Goal: Task Accomplishment & Management: Manage account settings

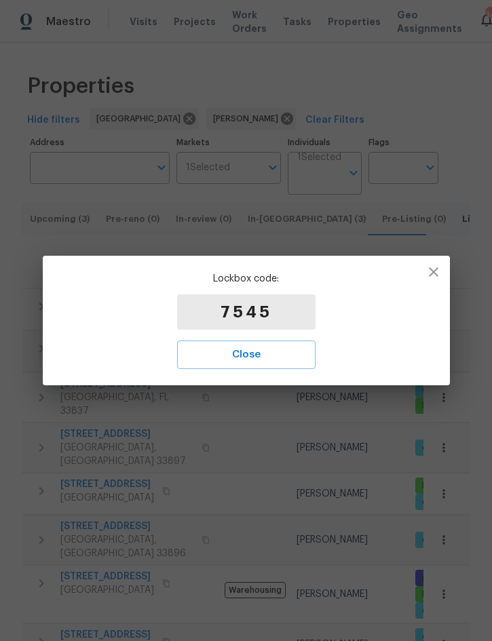
scroll to position [365, 0]
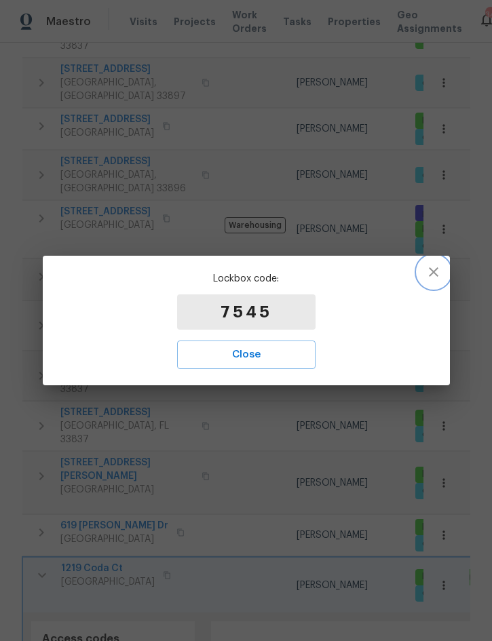
click at [443, 269] on button "button" at bounding box center [433, 272] width 33 height 33
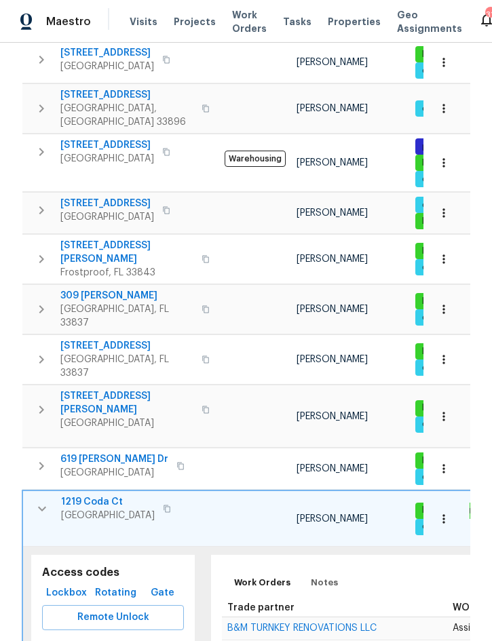
scroll to position [521, 0]
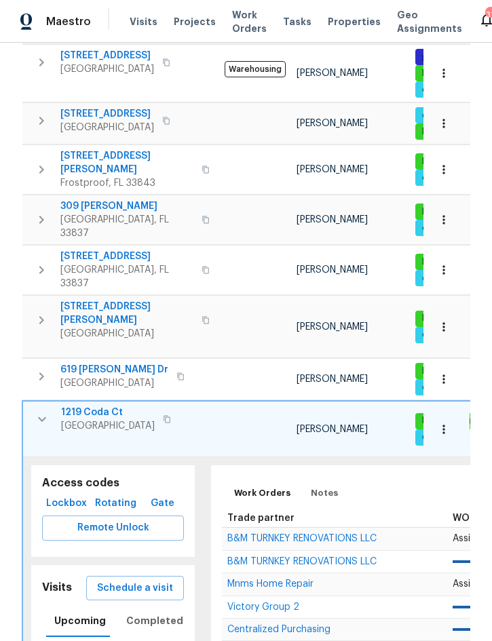
click at [327, 534] on span "B&M TURNKEY RENOVATIONS LLC" at bounding box center [301, 539] width 149 height 10
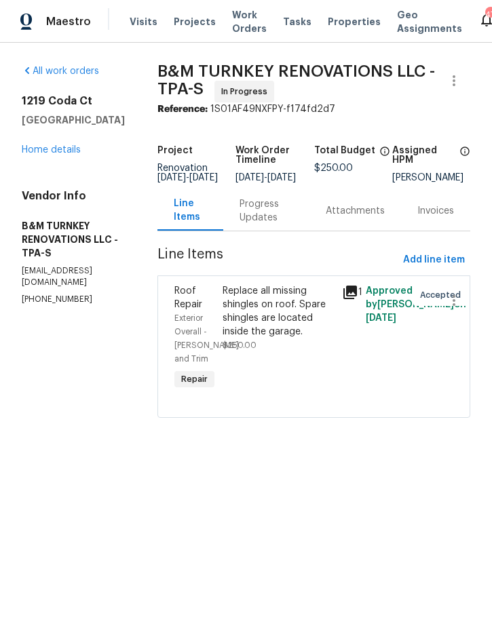
click at [67, 151] on link "Home details" at bounding box center [51, 150] width 59 height 10
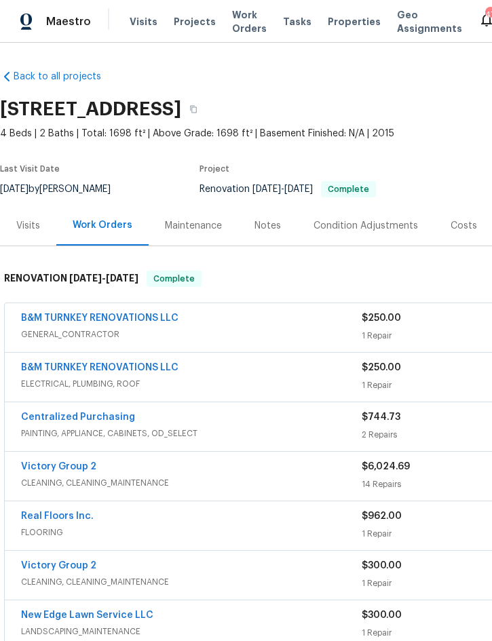
click at [233, 320] on div "B&M TURNKEY RENOVATIONS LLC" at bounding box center [191, 320] width 341 height 16
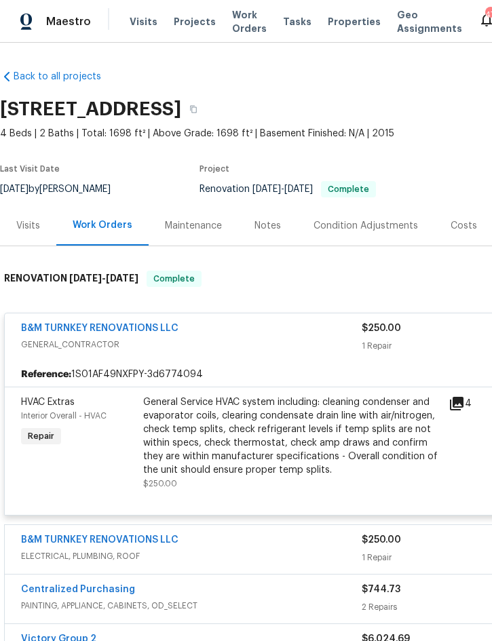
click at [288, 436] on div "General Service HVAC system including: cleaning condenser and evaporator coils,…" at bounding box center [291, 436] width 297 height 81
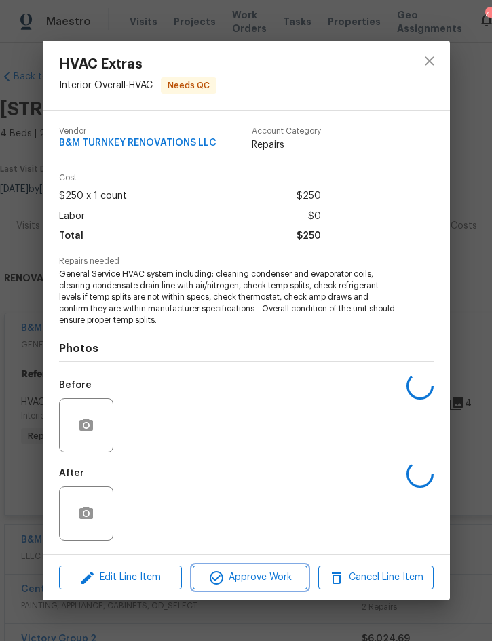
click at [261, 580] on span "Approve Work" at bounding box center [250, 577] width 107 height 17
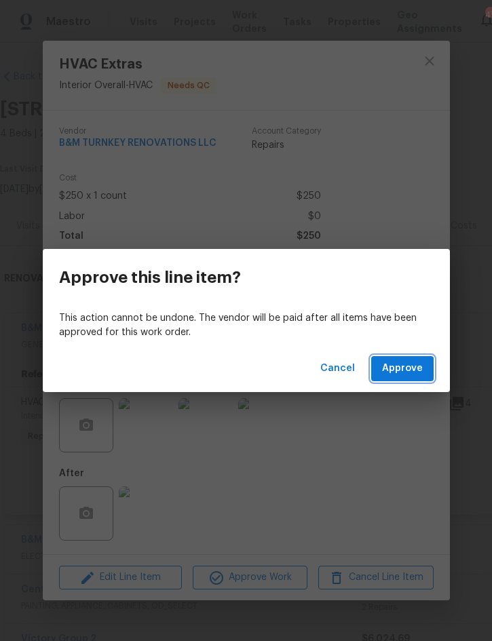
click at [404, 368] on span "Approve" at bounding box center [402, 368] width 41 height 17
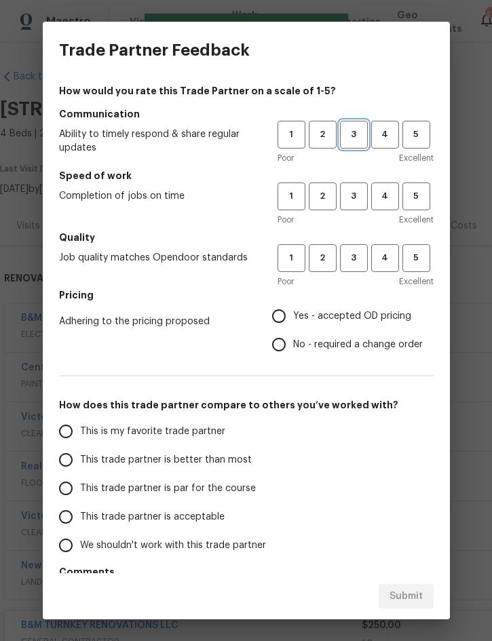
click at [351, 136] on span "3" at bounding box center [353, 135] width 25 height 16
click at [352, 195] on span "3" at bounding box center [353, 197] width 25 height 16
click at [354, 265] on span "3" at bounding box center [353, 258] width 25 height 16
click at [337, 323] on span "Yes - accepted OD pricing" at bounding box center [352, 316] width 118 height 14
click at [293, 323] on input "Yes - accepted OD pricing" at bounding box center [279, 316] width 29 height 29
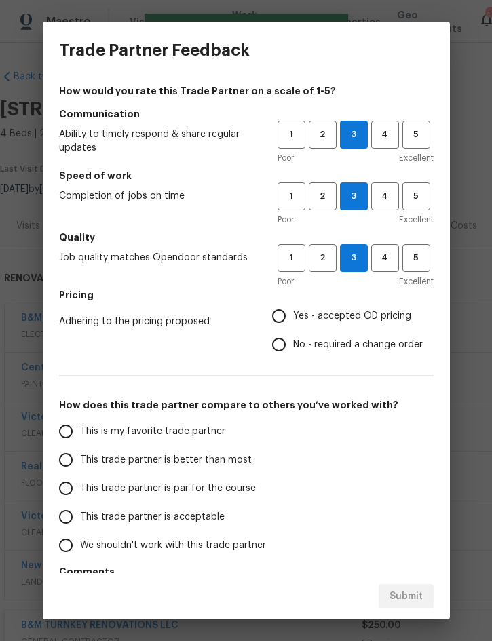
radio input "true"
click at [204, 462] on span "This trade partner is better than most" at bounding box center [166, 460] width 172 height 14
click at [80, 462] on input "This trade partner is better than most" at bounding box center [66, 460] width 29 height 29
click at [419, 599] on span "Submit" at bounding box center [406, 596] width 33 height 17
radio input "true"
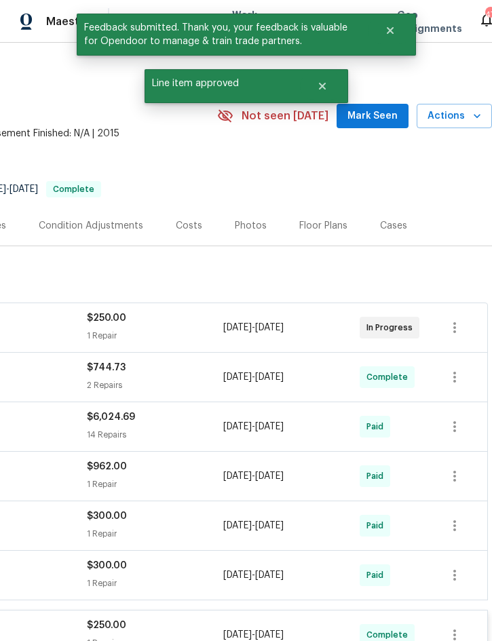
scroll to position [0, 275]
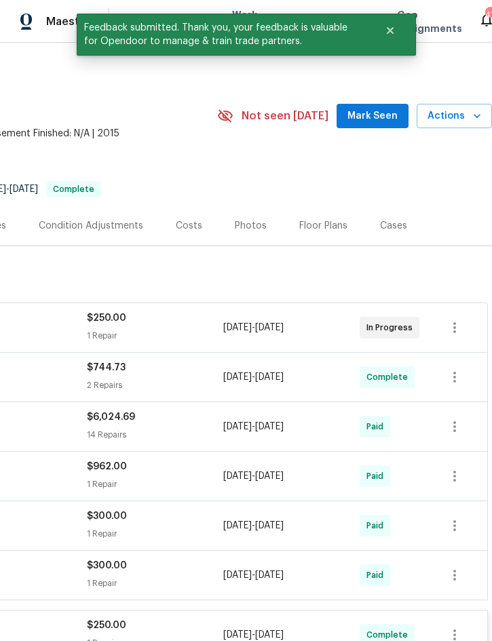
click at [461, 116] on span "Actions" at bounding box center [455, 116] width 54 height 17
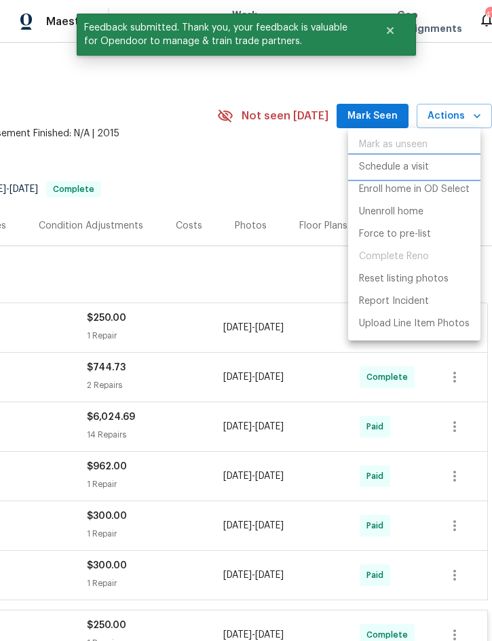
click at [410, 170] on p "Schedule a visit" at bounding box center [394, 167] width 70 height 14
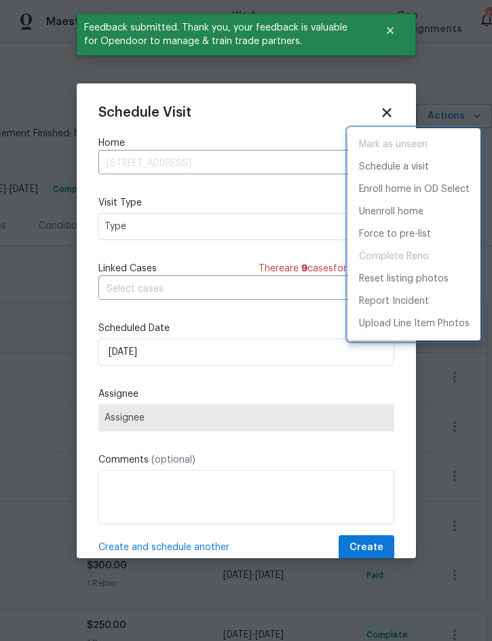
click at [174, 231] on div at bounding box center [246, 320] width 492 height 641
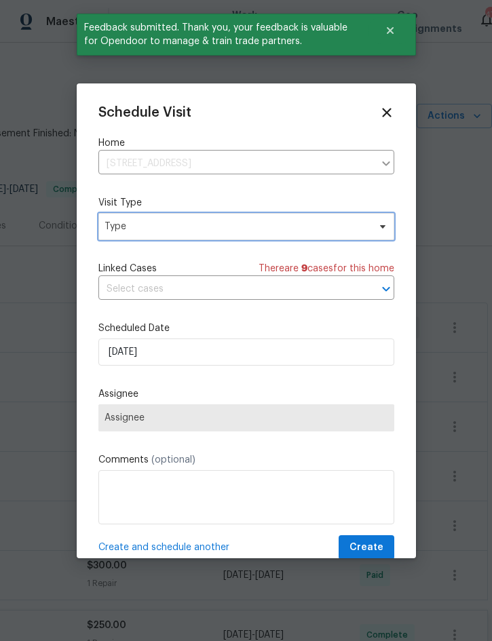
click at [229, 215] on span "Type" at bounding box center [246, 226] width 296 height 27
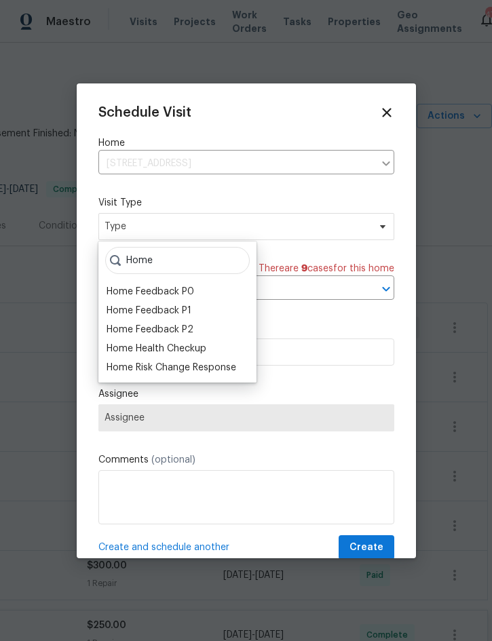
type input "Home"
click at [190, 343] on div "Home Health Checkup" at bounding box center [157, 349] width 100 height 14
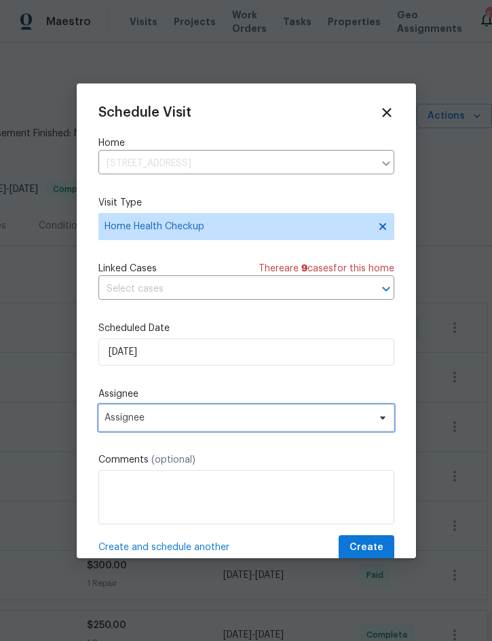
click at [202, 416] on span "Assignee" at bounding box center [238, 418] width 266 height 11
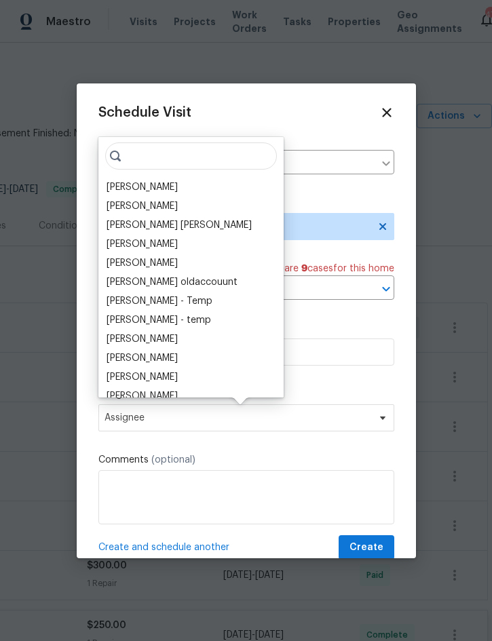
click at [147, 189] on div "[PERSON_NAME]" at bounding box center [142, 188] width 71 height 14
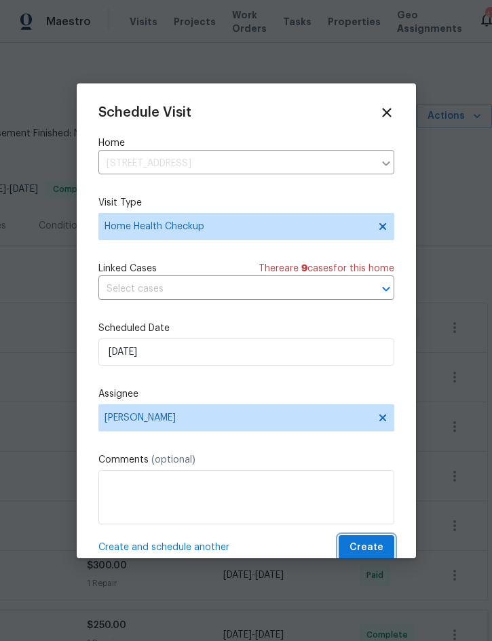
click at [367, 546] on span "Create" at bounding box center [367, 548] width 34 height 17
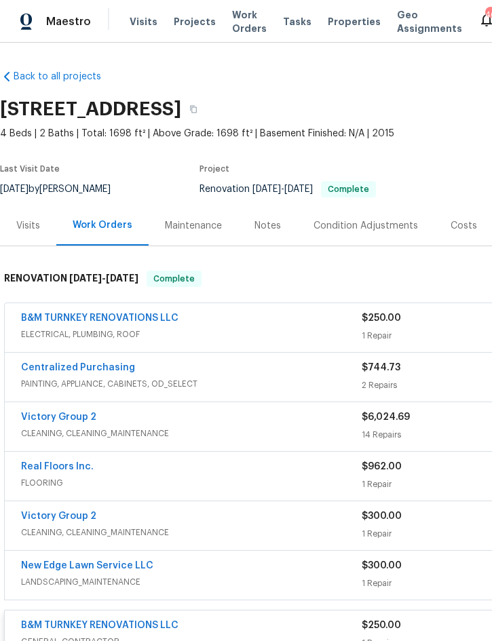
scroll to position [0, 0]
click at [193, 224] on div "Maintenance" at bounding box center [193, 226] width 57 height 14
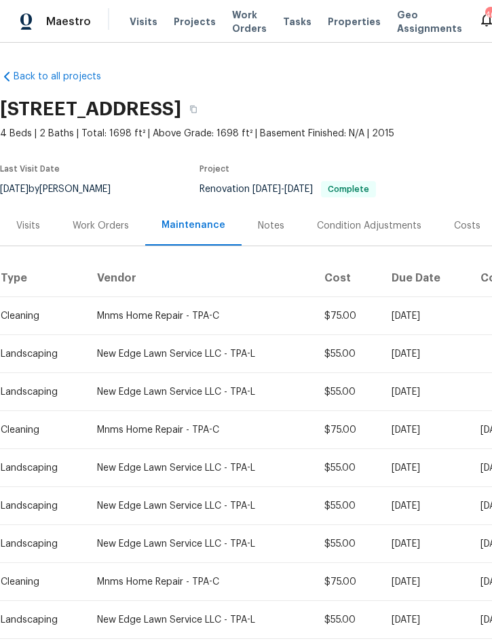
click at [98, 225] on div "Work Orders" at bounding box center [101, 226] width 56 height 14
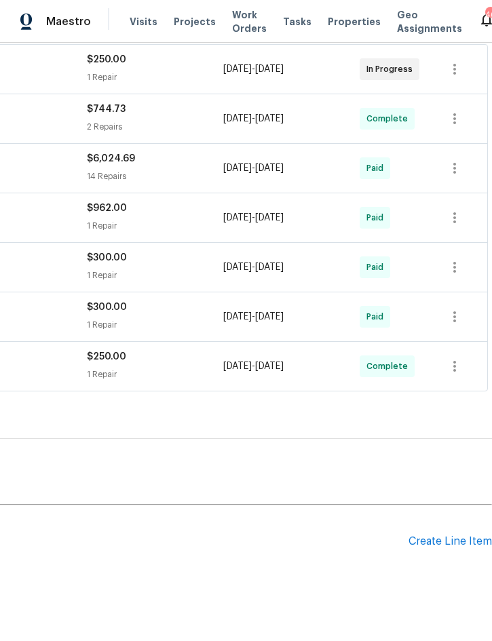
scroll to position [258, 275]
click at [444, 546] on div "Create Line Item" at bounding box center [450, 542] width 83 height 13
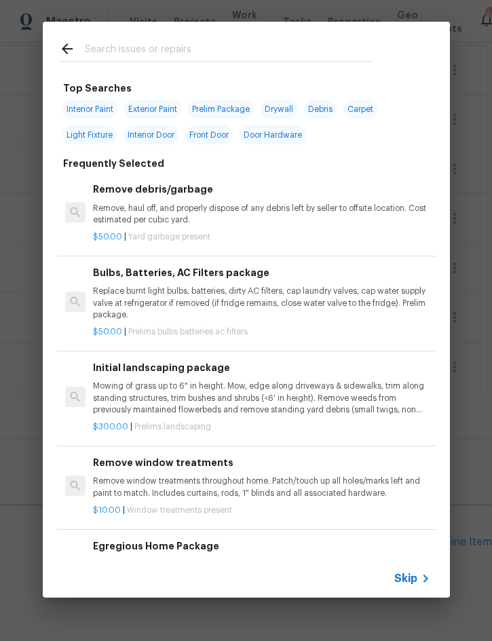
click at [198, 55] on input "text" at bounding box center [229, 51] width 288 height 20
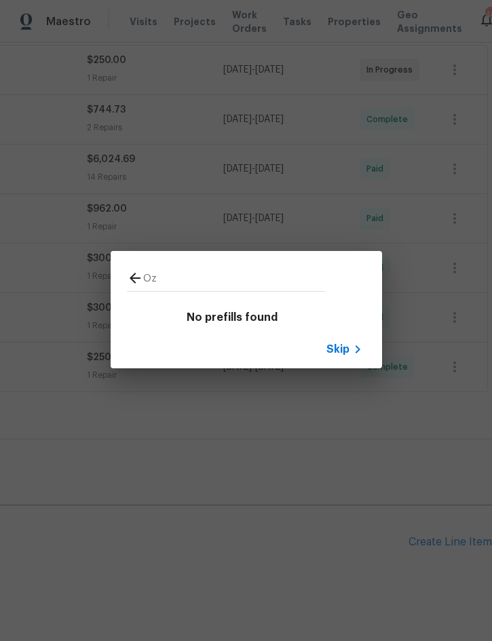
type input "O"
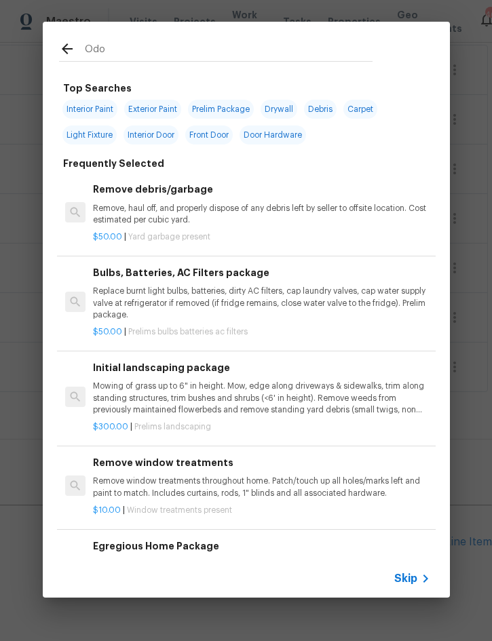
type input "Odor"
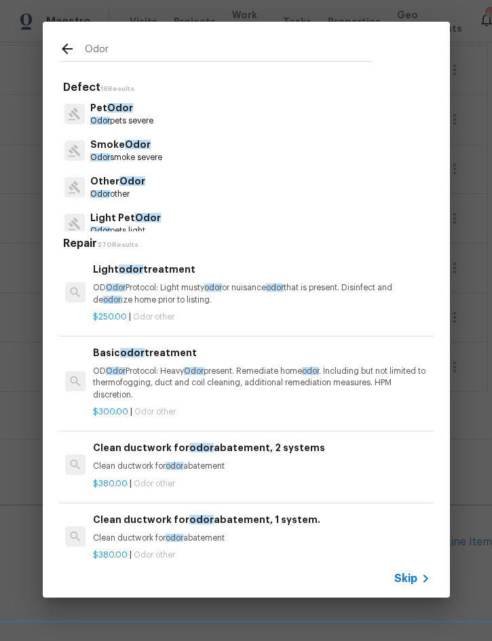
click at [242, 370] on p "OD Odor Protocol: Heavy Odor present. Remediate home odor . Including but not l…" at bounding box center [261, 383] width 337 height 35
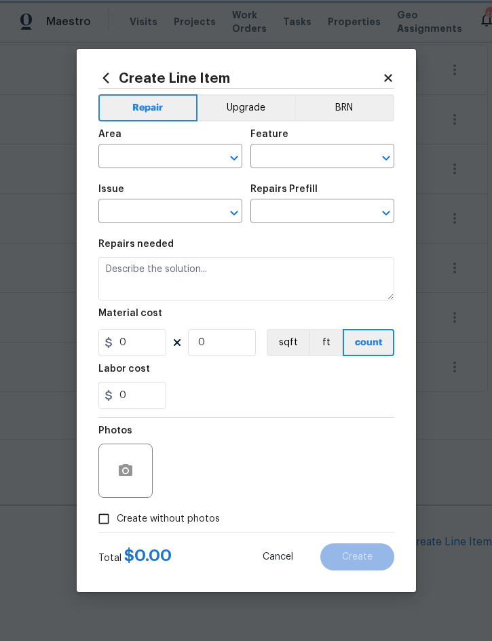
type input "Other Odor"
type input "Basic odor treatment $300.00"
type textarea "OD Odor Protocol: Heavy Odor present. Remediate home odor. Including but not li…"
type input "300"
type input "1"
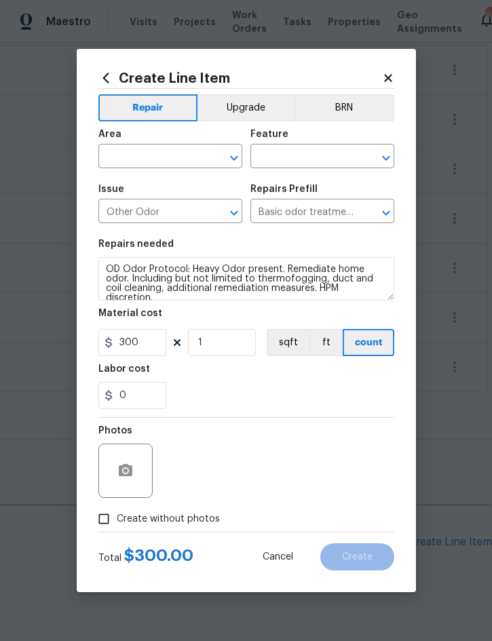
click at [151, 157] on input "text" at bounding box center [151, 157] width 106 height 21
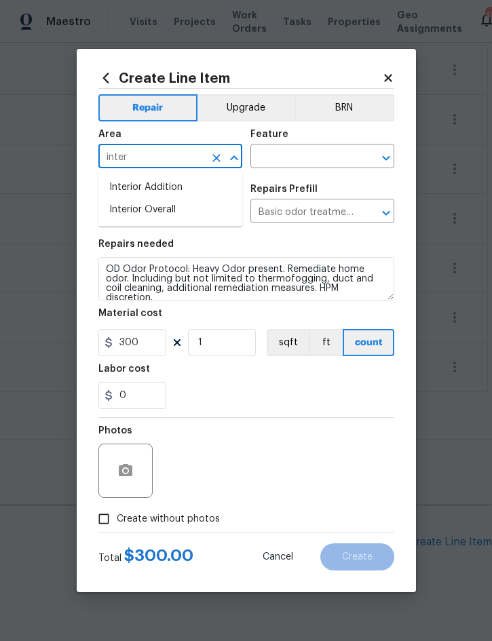
click at [158, 208] on li "Interior Overall" at bounding box center [170, 210] width 144 height 22
type input "Interior Overall"
click at [312, 155] on input "text" at bounding box center [303, 157] width 106 height 21
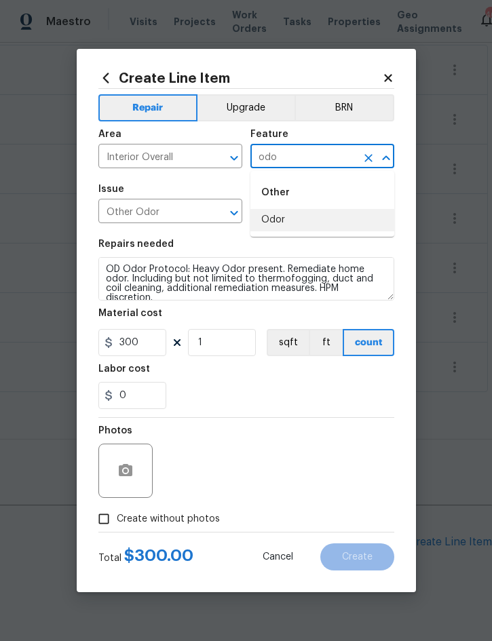
click at [274, 217] on li "Odor" at bounding box center [322, 220] width 144 height 22
type input "Odor"
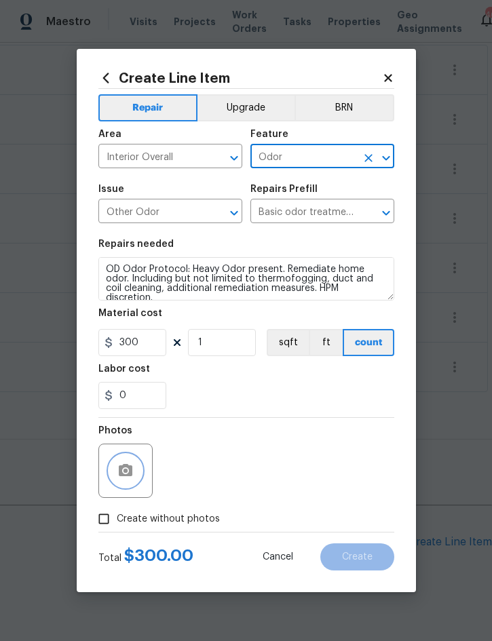
click at [127, 470] on icon "button" at bounding box center [126, 470] width 14 height 12
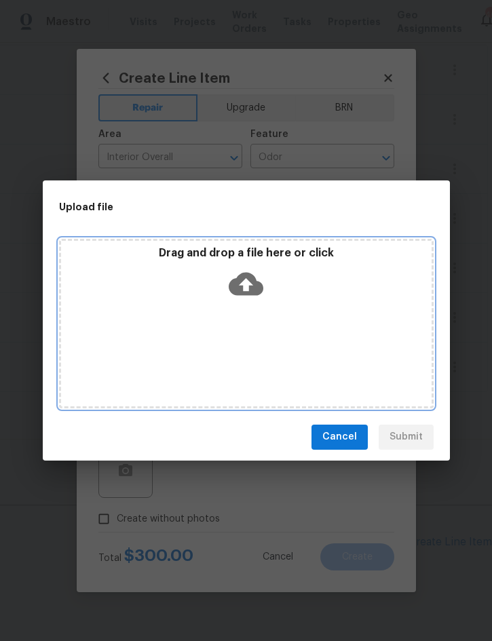
click at [313, 299] on div "Drag and drop a file here or click" at bounding box center [246, 275] width 371 height 58
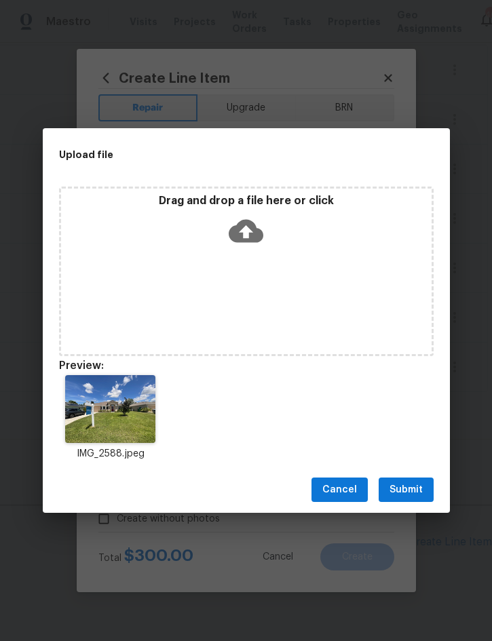
click at [401, 494] on span "Submit" at bounding box center [406, 490] width 33 height 17
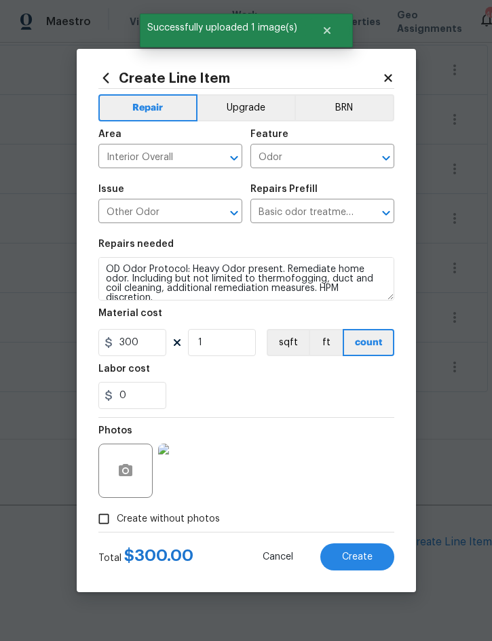
click at [363, 555] on span "Create" at bounding box center [357, 557] width 31 height 10
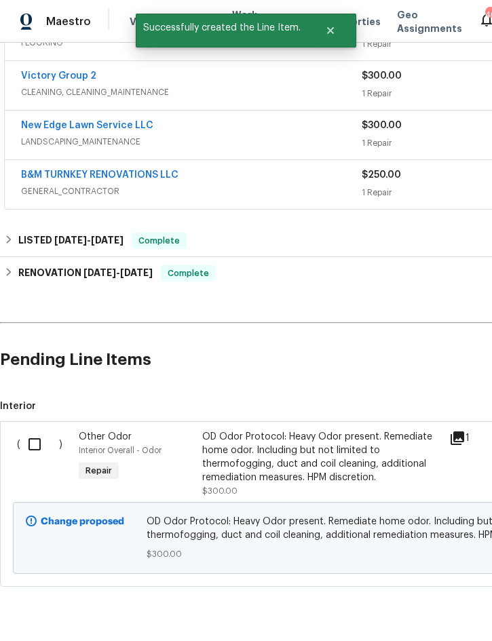
scroll to position [440, 0]
click at [36, 445] on input "checkbox" at bounding box center [39, 444] width 39 height 29
checkbox input "true"
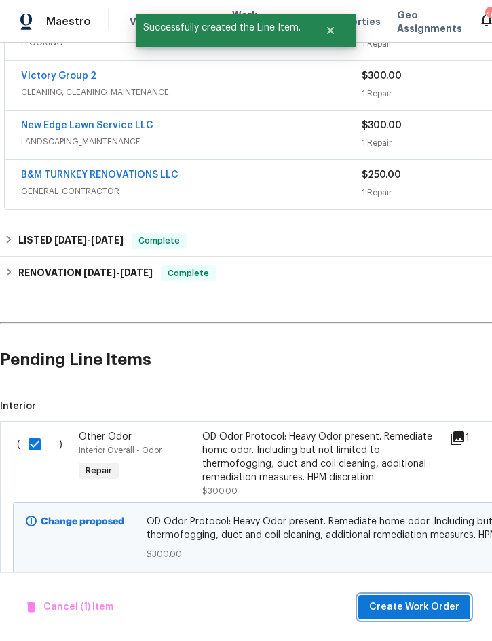
click at [439, 603] on span "Create Work Order" at bounding box center [414, 607] width 90 height 17
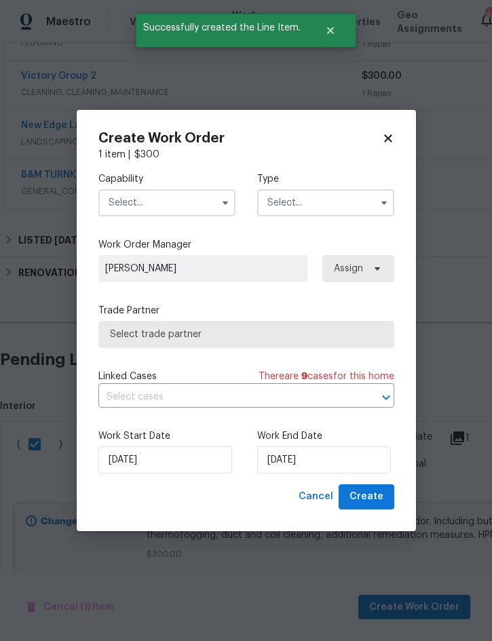
click at [168, 205] on input "text" at bounding box center [166, 202] width 137 height 27
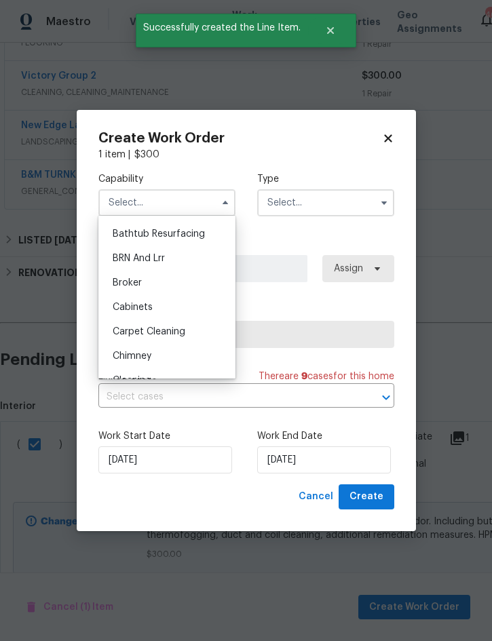
scroll to position [117, 0]
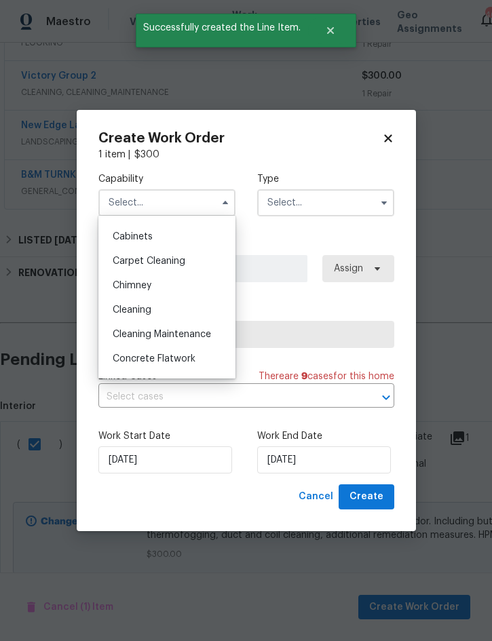
click at [157, 307] on div "Cleaning" at bounding box center [167, 310] width 130 height 24
type input "Cleaning"
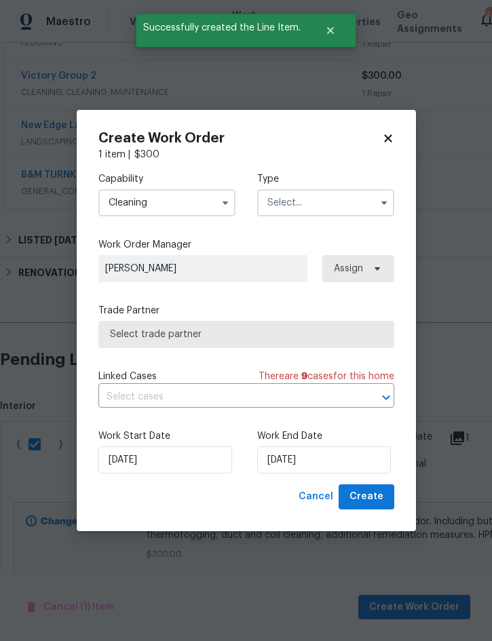
click at [325, 200] on input "text" at bounding box center [325, 202] width 137 height 27
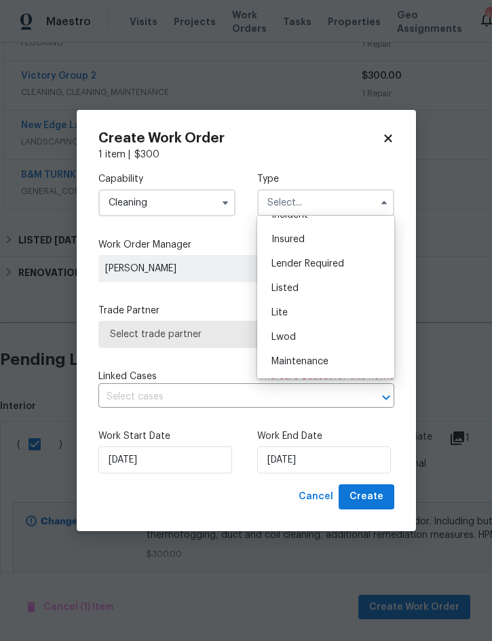
scroll to position [88, 0]
click at [307, 246] on div "Insured" at bounding box center [326, 241] width 130 height 24
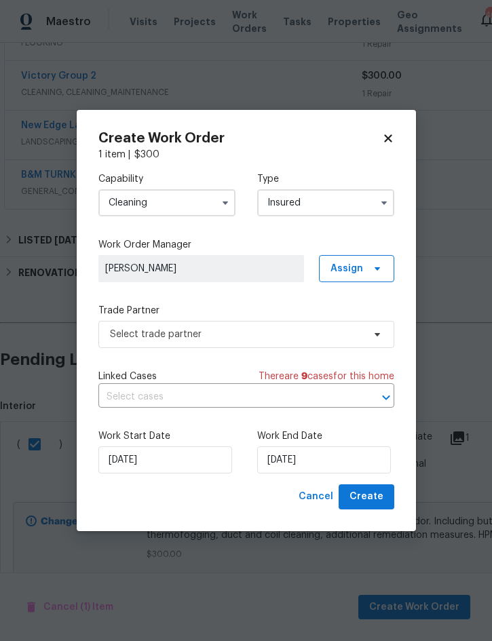
click at [333, 202] on input "Insured" at bounding box center [325, 202] width 137 height 27
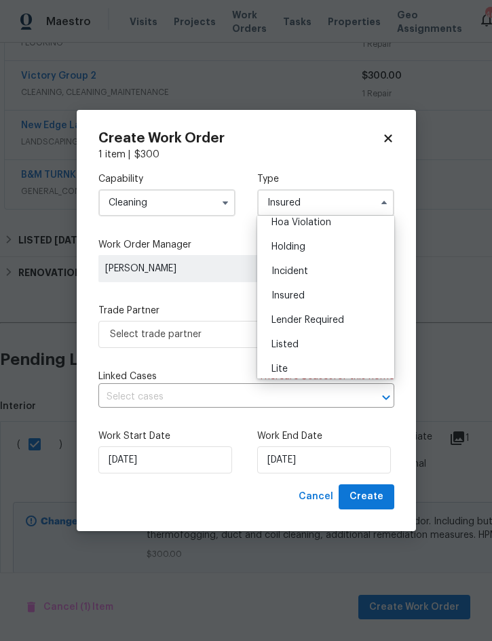
scroll to position [70, 0]
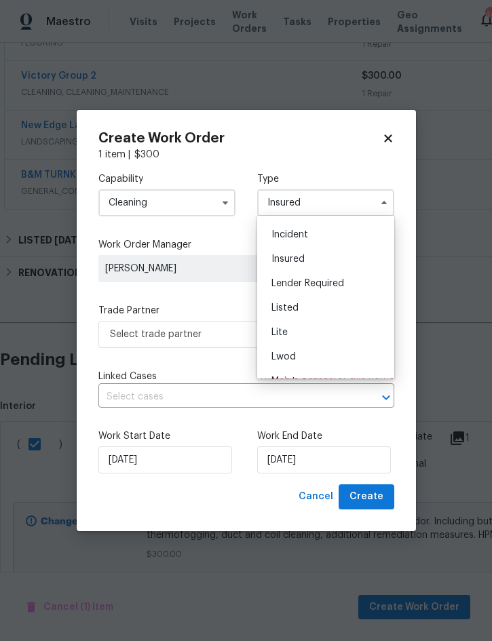
click at [303, 307] on div "Listed" at bounding box center [326, 308] width 130 height 24
type input "Listed"
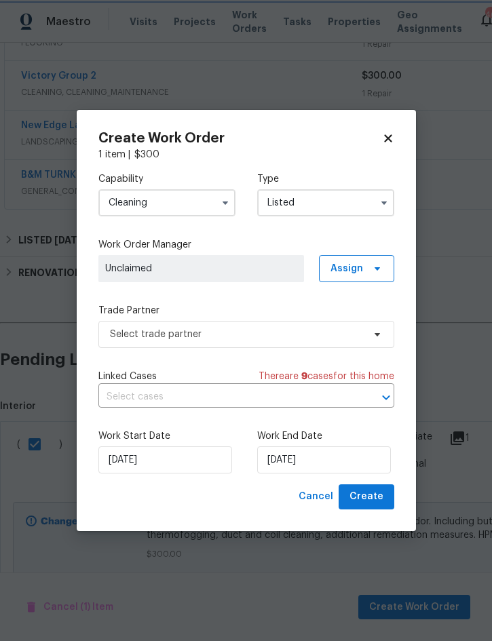
scroll to position [0, 0]
click at [360, 271] on span "Assign" at bounding box center [347, 269] width 33 height 14
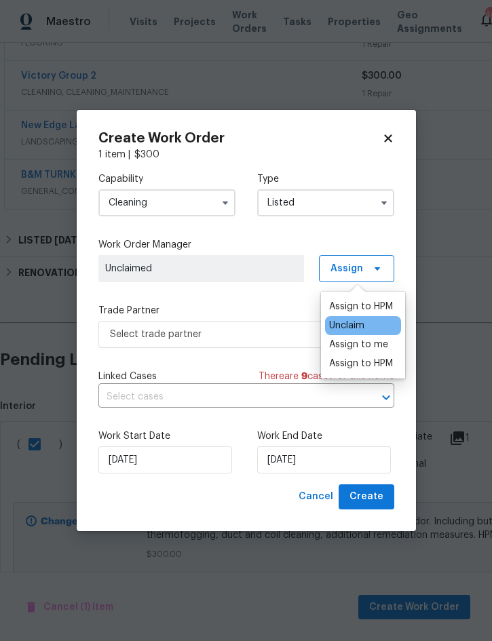
click at [364, 341] on div "Assign to me" at bounding box center [358, 345] width 59 height 14
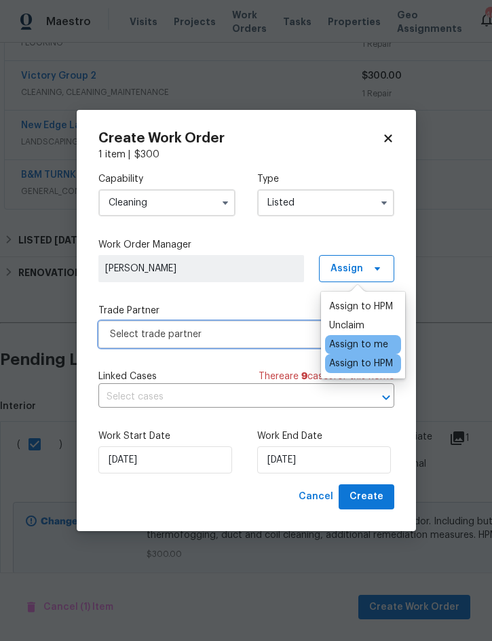
click at [210, 341] on span "Select trade partner" at bounding box center [236, 335] width 253 height 14
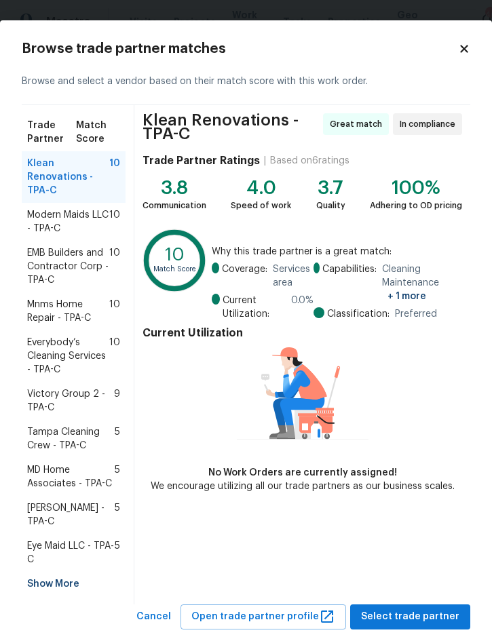
click at [45, 304] on span "Mnms Home Repair - TPA-C" at bounding box center [68, 311] width 82 height 27
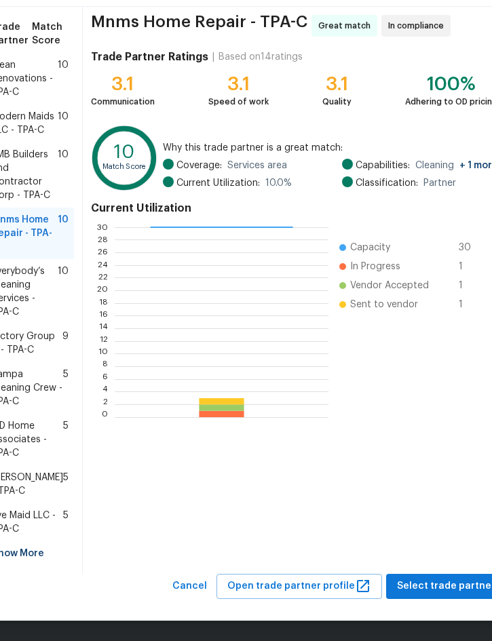
scroll to position [179, 0]
click at [443, 585] on span "Select trade partner" at bounding box center [446, 586] width 98 height 17
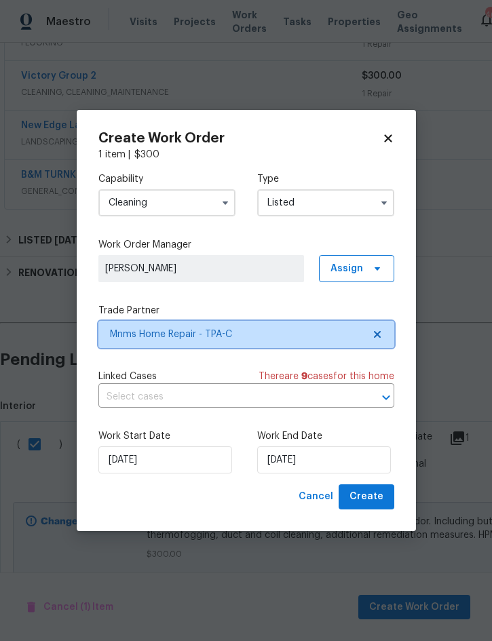
scroll to position [0, 0]
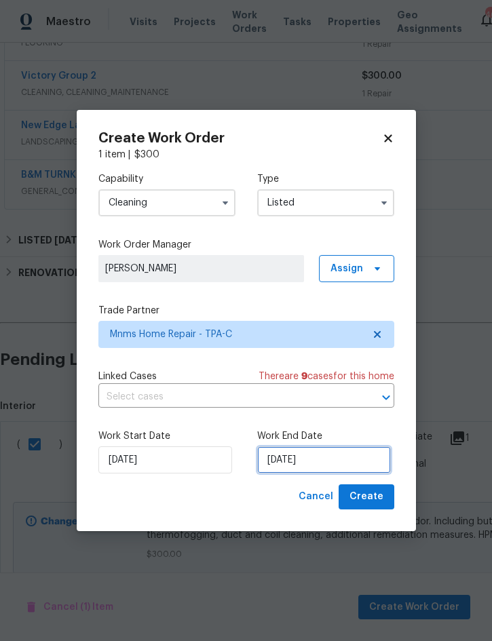
click at [315, 456] on input "8/13/2025" at bounding box center [324, 460] width 134 height 27
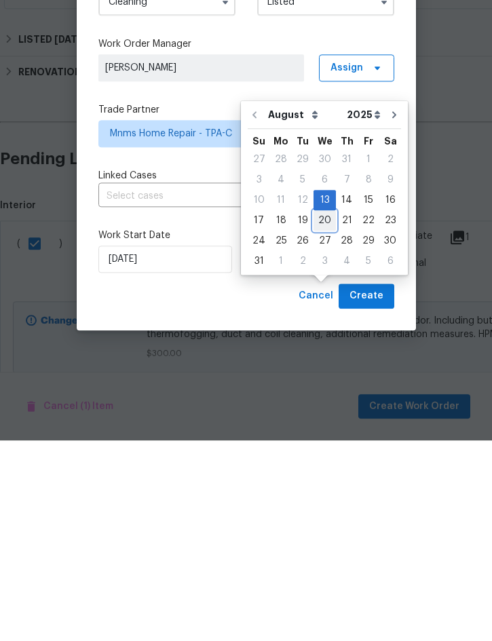
click at [324, 412] on div "20" at bounding box center [325, 421] width 22 height 19
type input "8/20/2025"
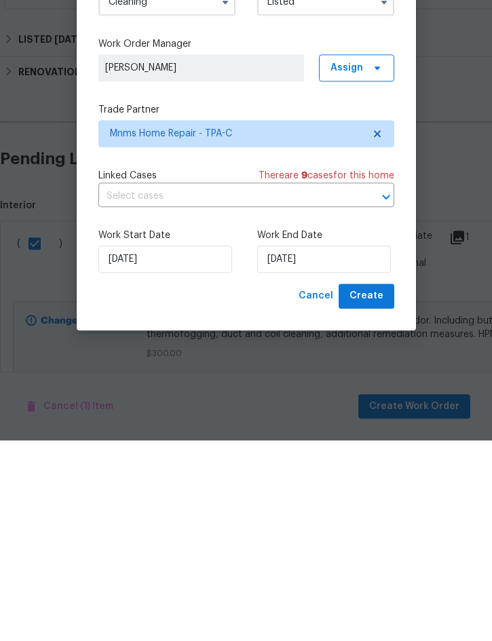
scroll to position [38, 0]
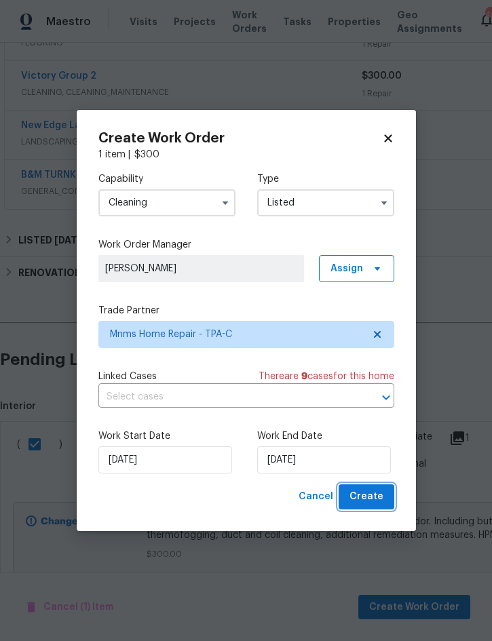
click at [373, 497] on span "Create" at bounding box center [367, 497] width 34 height 17
checkbox input "false"
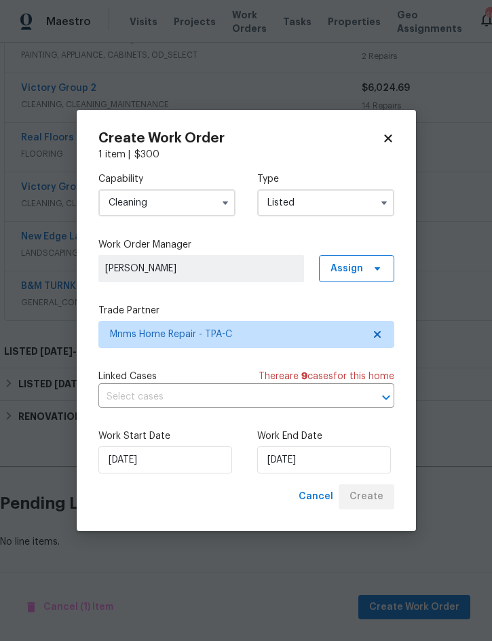
scroll to position [290, 0]
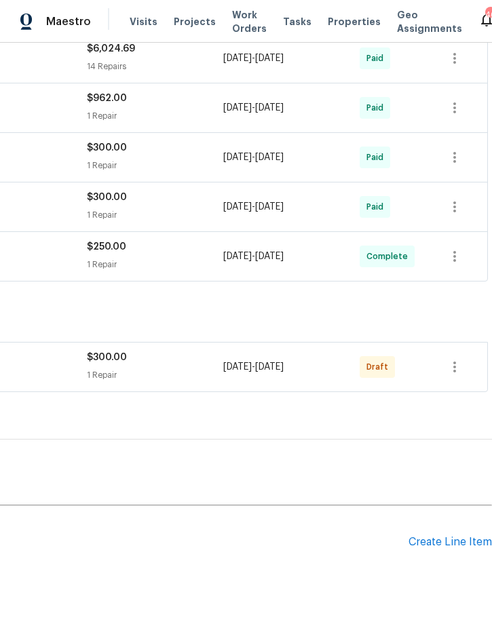
scroll to position [369, 275]
click at [456, 370] on icon "button" at bounding box center [455, 367] width 16 height 16
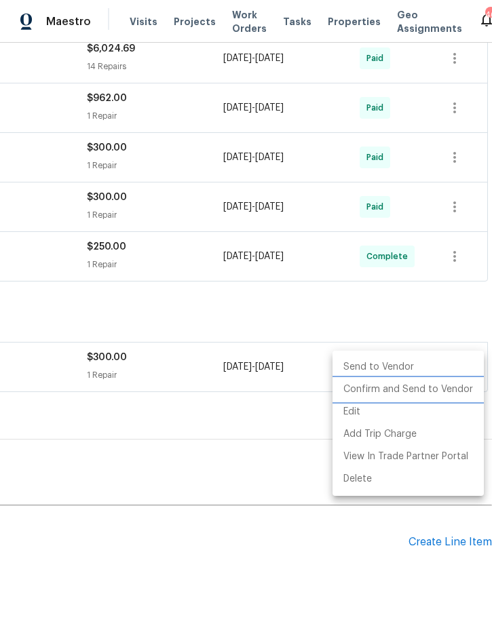
click at [420, 387] on li "Confirm and Send to Vendor" at bounding box center [408, 390] width 151 height 22
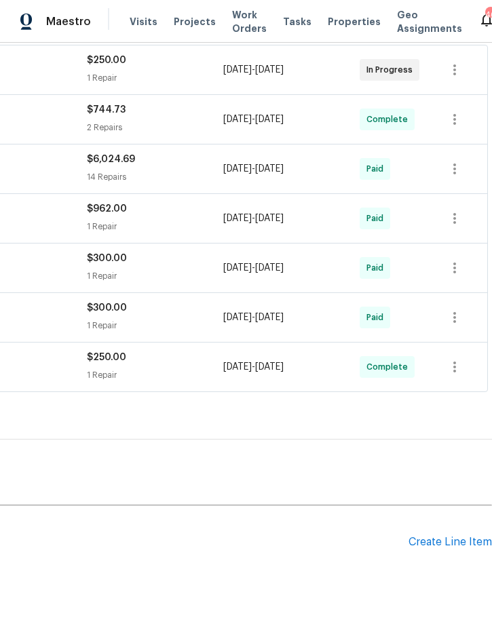
click at [283, 569] on h2 "Pending Line Items" at bounding box center [66, 542] width 683 height 63
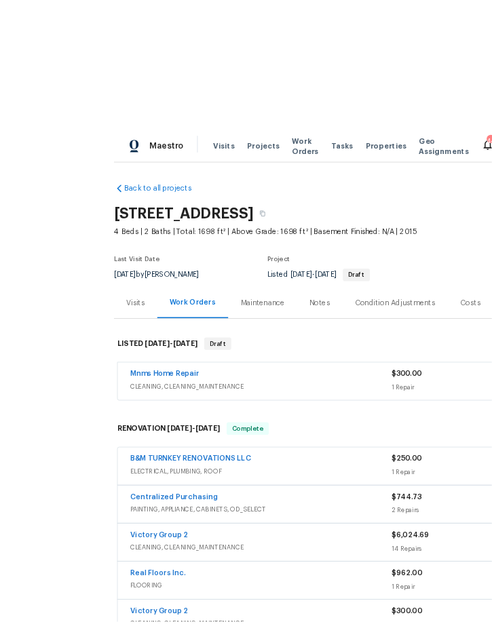
scroll to position [4, 0]
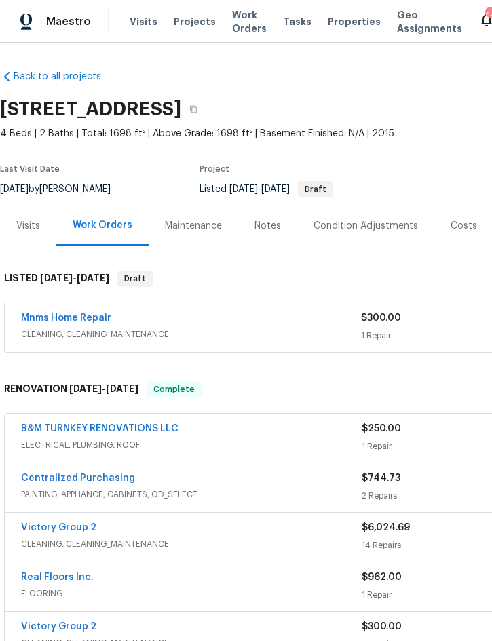
click at [183, 15] on span "Projects" at bounding box center [195, 22] width 42 height 14
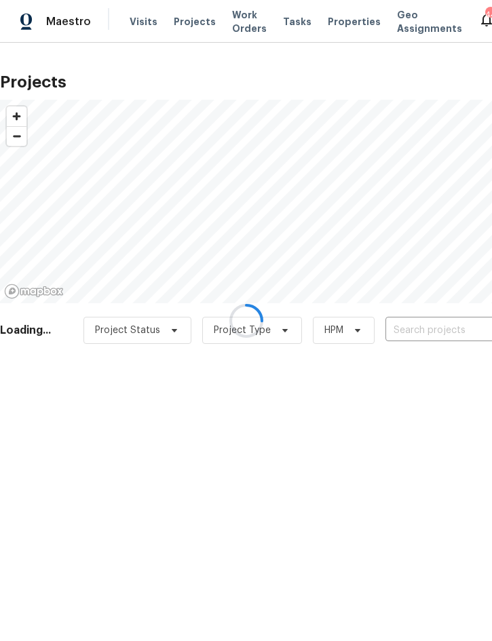
click at [421, 325] on div at bounding box center [246, 320] width 492 height 641
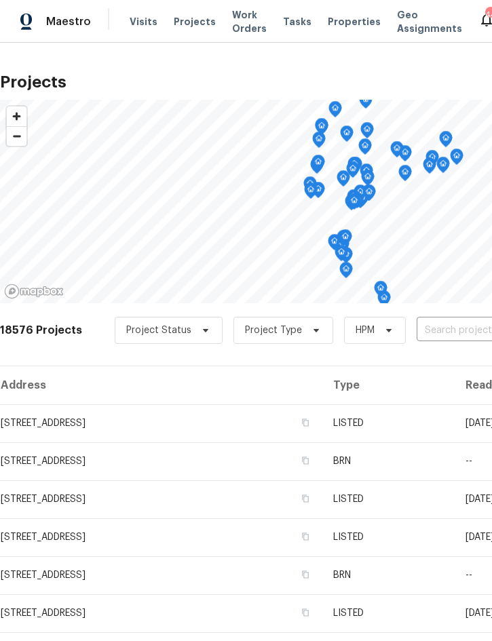
click at [464, 321] on input "text" at bounding box center [494, 330] width 155 height 21
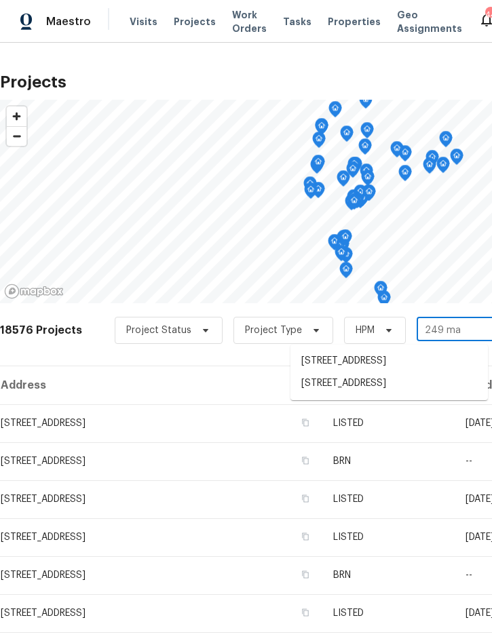
type input "249 maj"
click at [392, 360] on li "249 Majestic Gardens Ln, Winter Haven, FL 33880" at bounding box center [389, 361] width 198 height 22
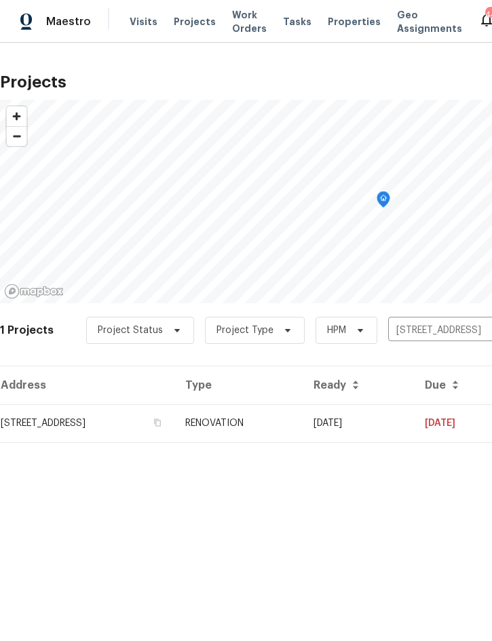
click at [303, 423] on td "RENOVATION" at bounding box center [238, 424] width 128 height 38
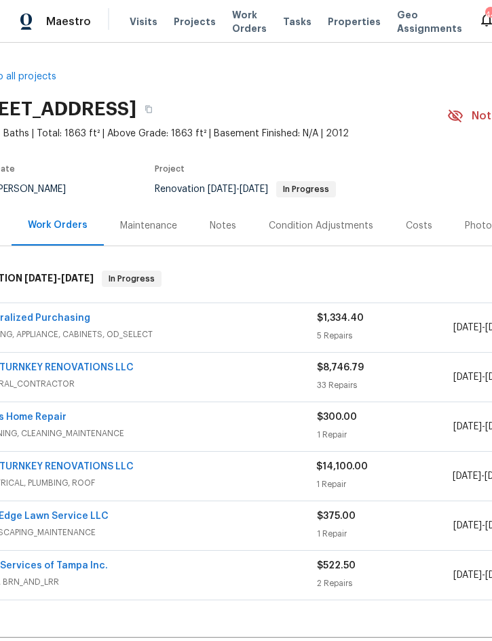
scroll to position [0, 44]
click at [421, 222] on div "Costs" at bounding box center [420, 226] width 26 height 14
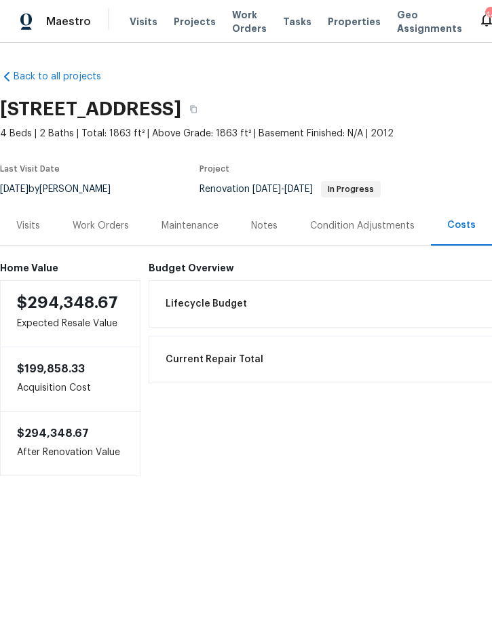
click at [101, 219] on div "Work Orders" at bounding box center [101, 226] width 56 height 14
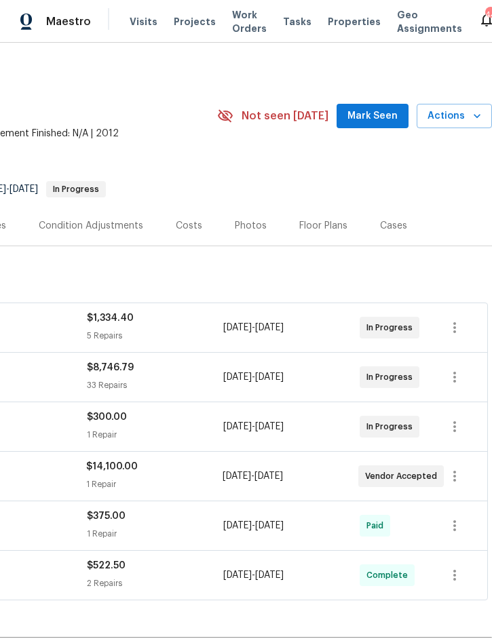
scroll to position [0, 275]
click at [461, 373] on icon "button" at bounding box center [455, 377] width 16 height 16
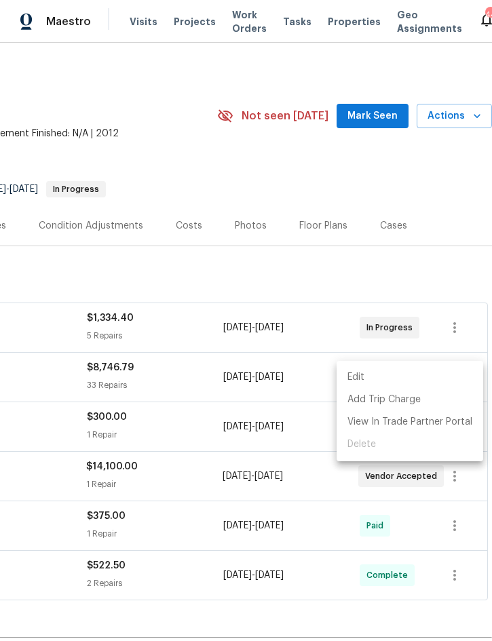
click at [427, 379] on li "Edit" at bounding box center [410, 378] width 147 height 22
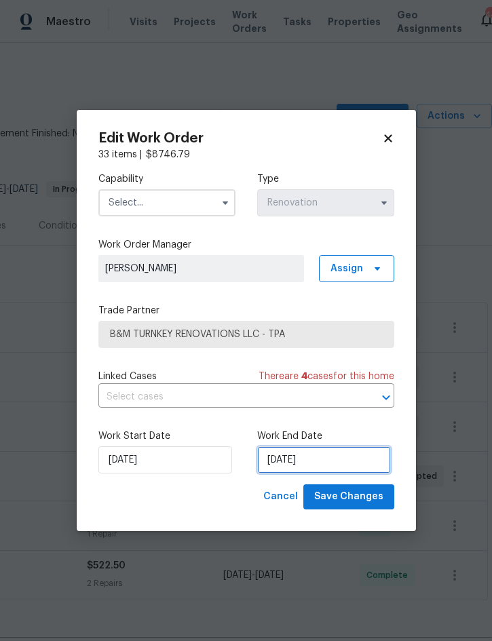
click at [345, 466] on input "8/12/2025" at bounding box center [324, 460] width 134 height 27
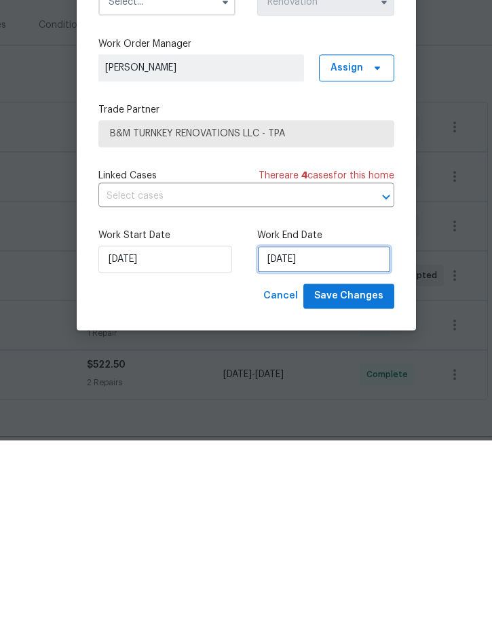
select select "7"
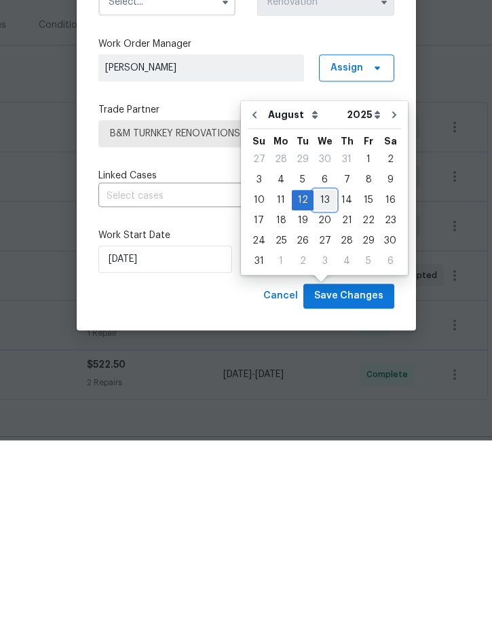
click at [318, 392] on div "13" at bounding box center [325, 401] width 22 height 19
type input "8/13/2025"
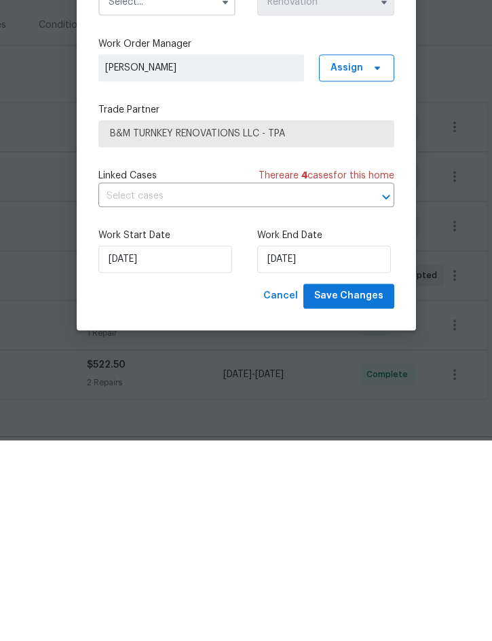
scroll to position [38, 0]
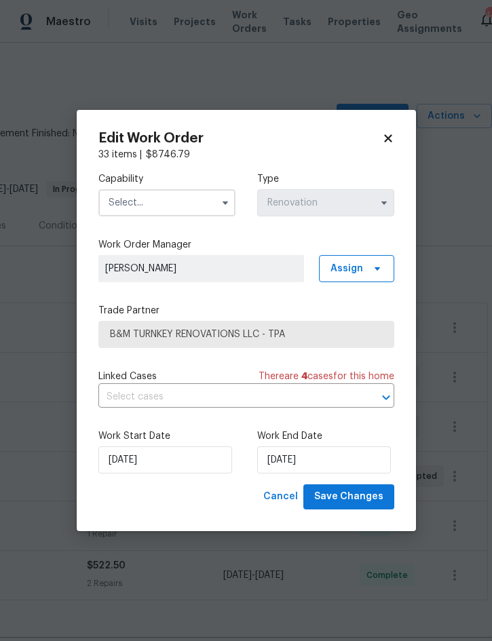
click at [174, 205] on input "text" at bounding box center [166, 202] width 137 height 27
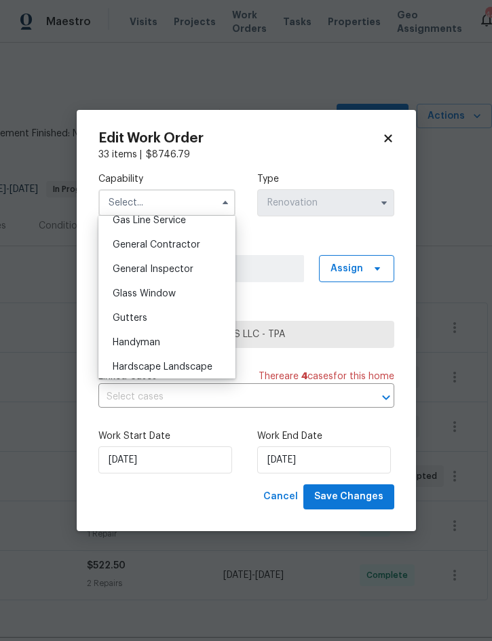
scroll to position [600, 0]
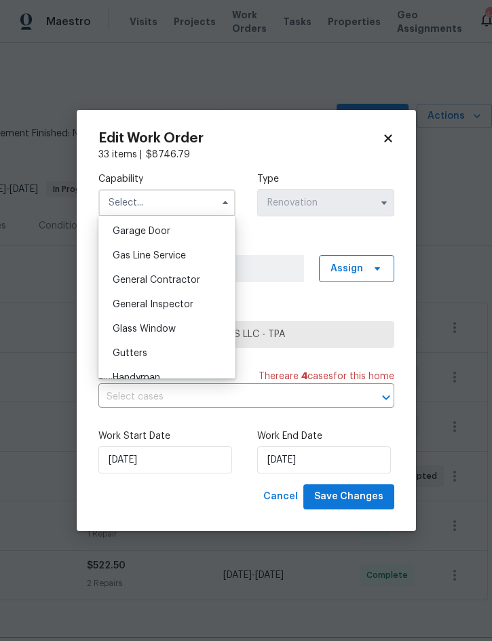
click at [187, 285] on div "General Contractor" at bounding box center [167, 280] width 130 height 24
type input "General Contractor"
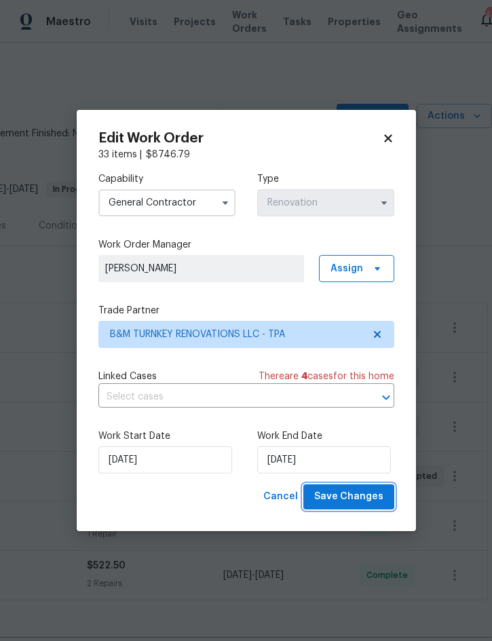
click at [356, 490] on span "Save Changes" at bounding box center [348, 497] width 69 height 17
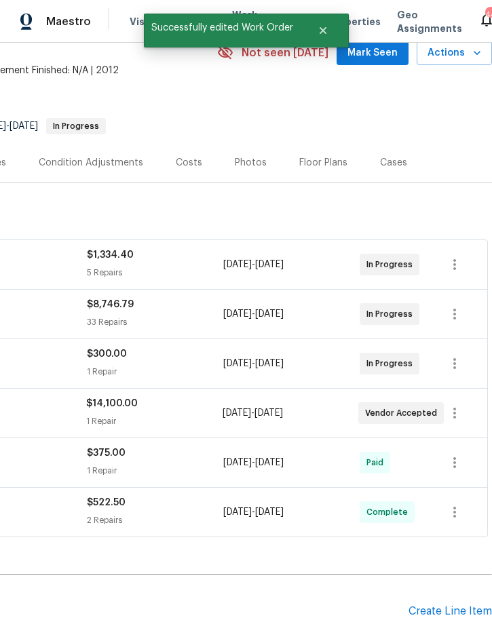
scroll to position [65, 275]
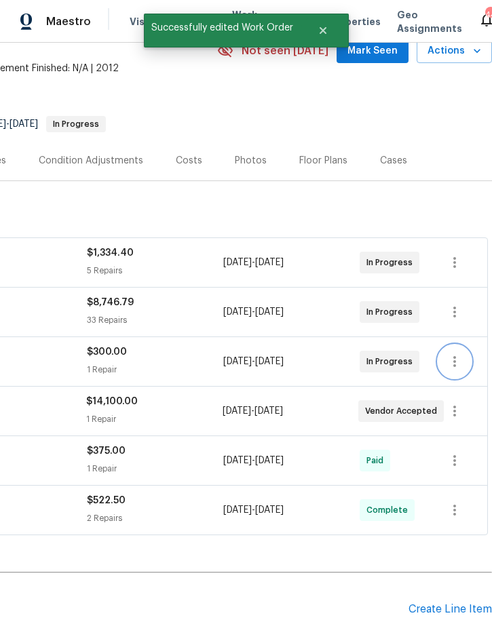
click at [458, 354] on icon "button" at bounding box center [455, 362] width 16 height 16
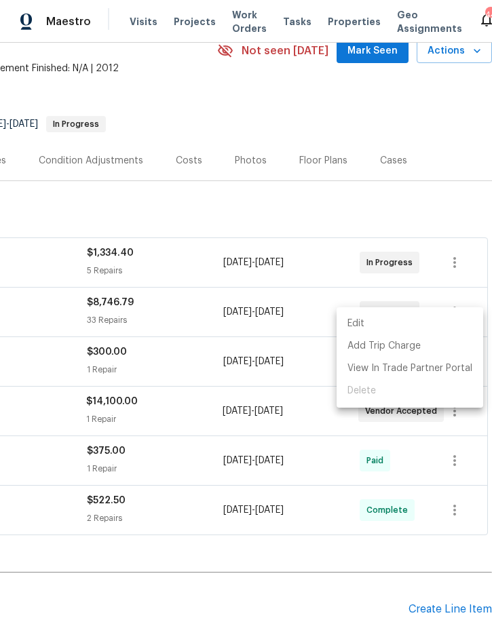
click at [395, 330] on li "Edit" at bounding box center [410, 324] width 147 height 22
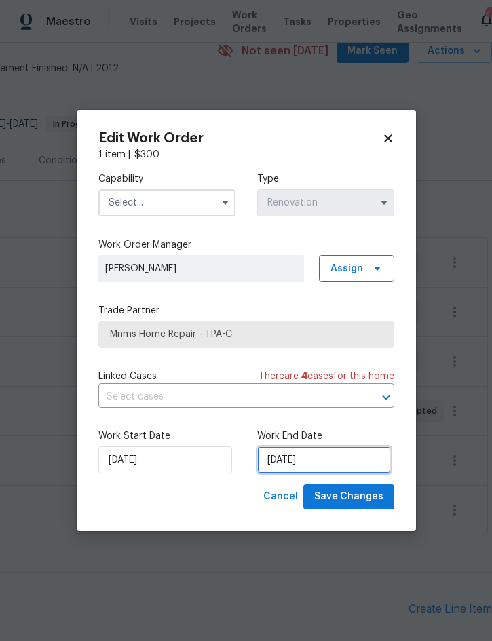
click at [322, 462] on input "8/13/2025" at bounding box center [324, 460] width 134 height 27
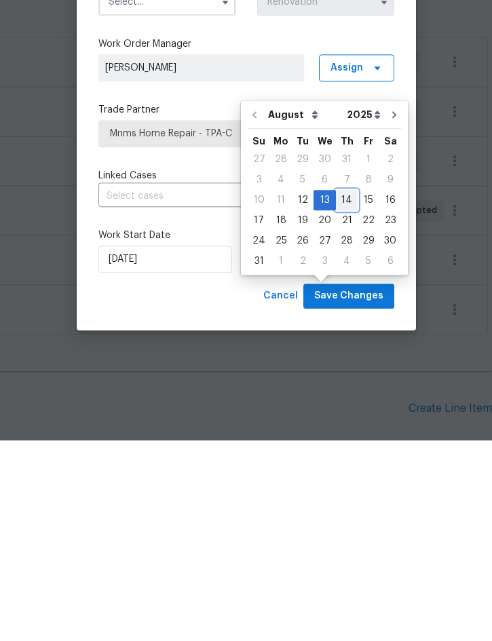
click at [343, 392] on div "14" at bounding box center [347, 401] width 22 height 19
type input "8/14/2025"
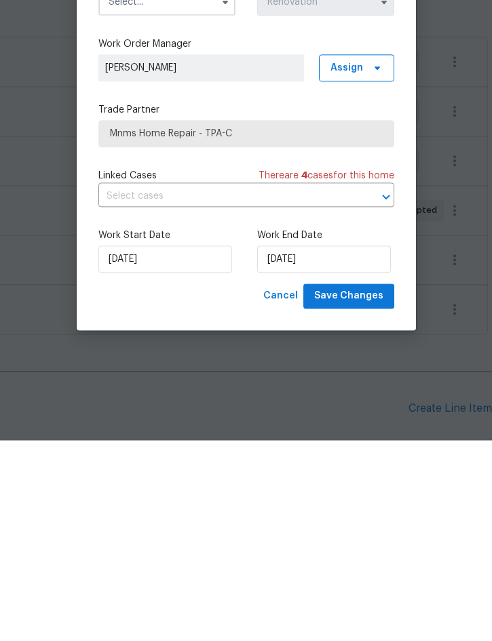
scroll to position [38, 0]
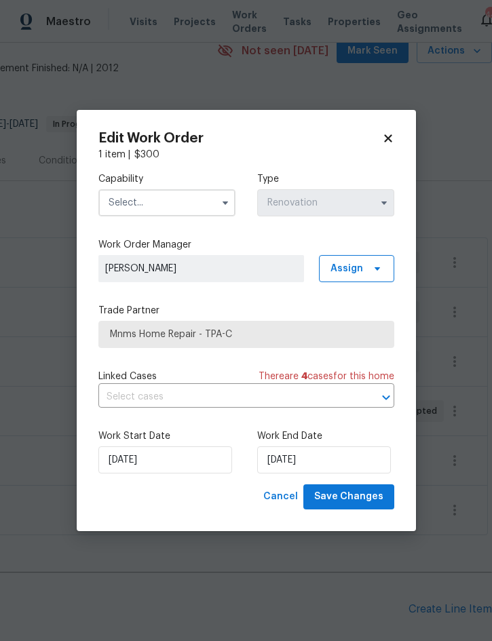
click at [198, 201] on input "text" at bounding box center [166, 202] width 137 height 27
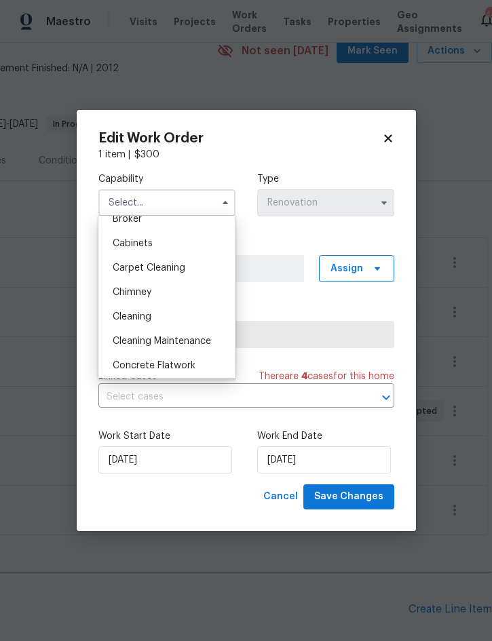
scroll to position [109, 0]
click at [166, 318] on div "Cleaning" at bounding box center [167, 317] width 130 height 24
type input "Cleaning"
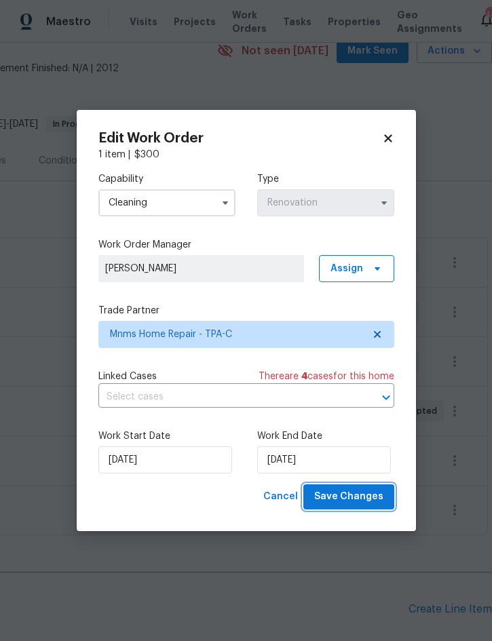
click at [356, 496] on span "Save Changes" at bounding box center [348, 497] width 69 height 17
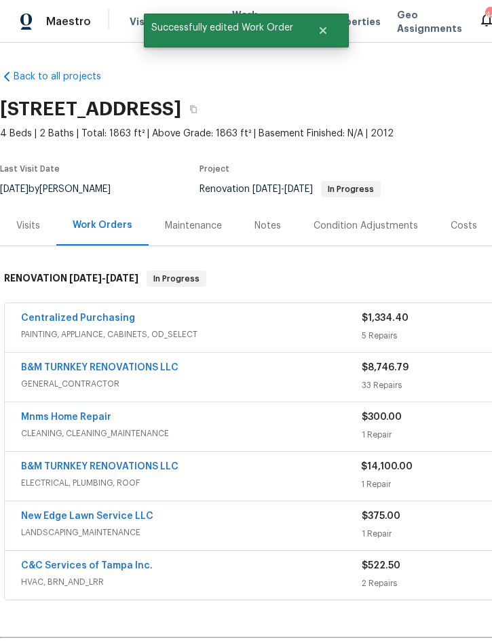
scroll to position [0, 0]
click at [269, 219] on div "Notes" at bounding box center [268, 226] width 26 height 14
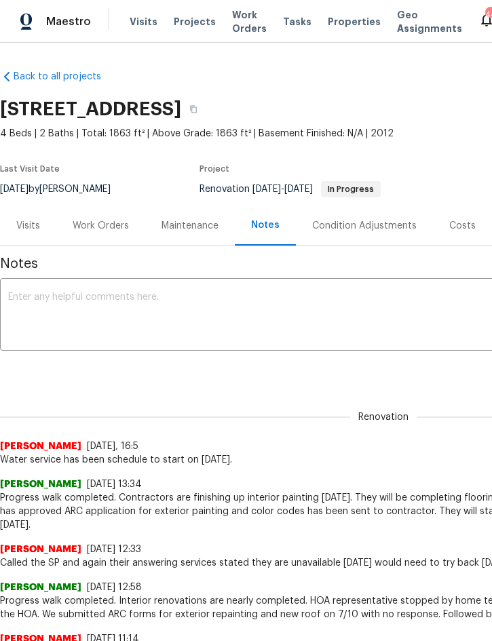
click at [146, 299] on textarea at bounding box center [383, 317] width 751 height 48
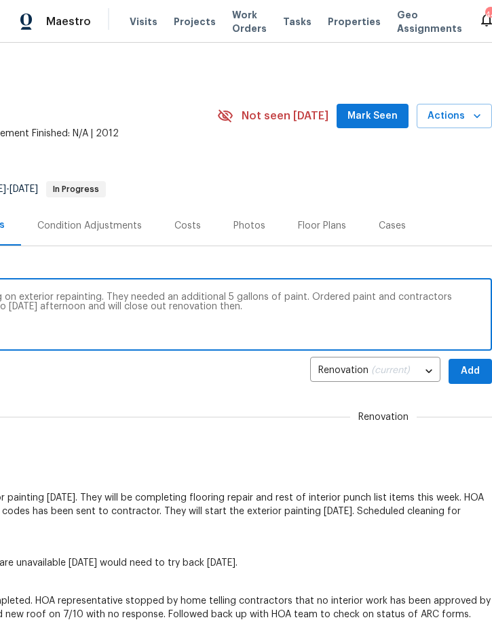
scroll to position [0, 275]
type textarea "Stopped by to close out renovations and GC is still working on exterior repaint…"
click at [469, 370] on span "Add" at bounding box center [470, 371] width 22 height 17
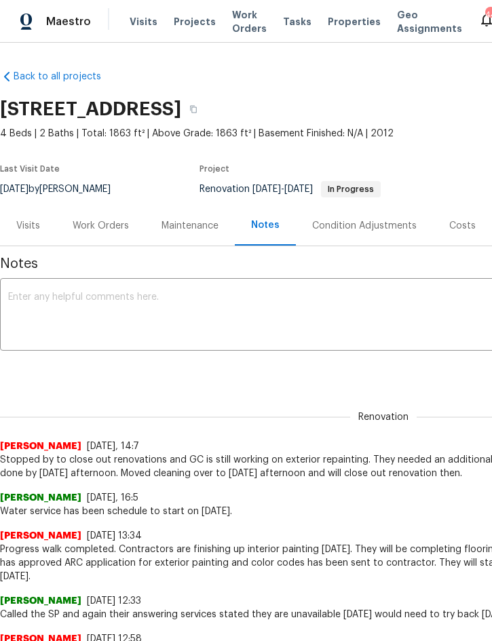
scroll to position [0, 0]
click at [101, 223] on div "Work Orders" at bounding box center [101, 226] width 56 height 14
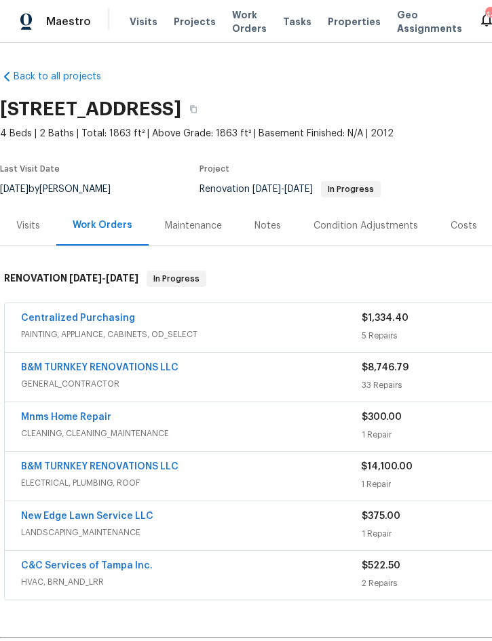
click at [147, 23] on span "Visits" at bounding box center [144, 22] width 28 height 14
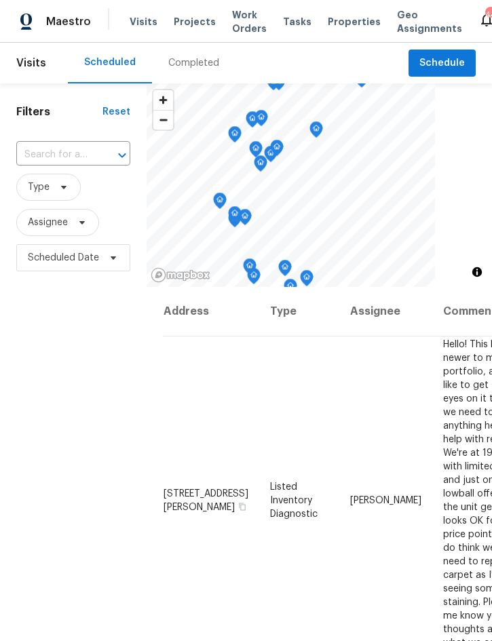
click at [49, 146] on input "text" at bounding box center [54, 155] width 76 height 21
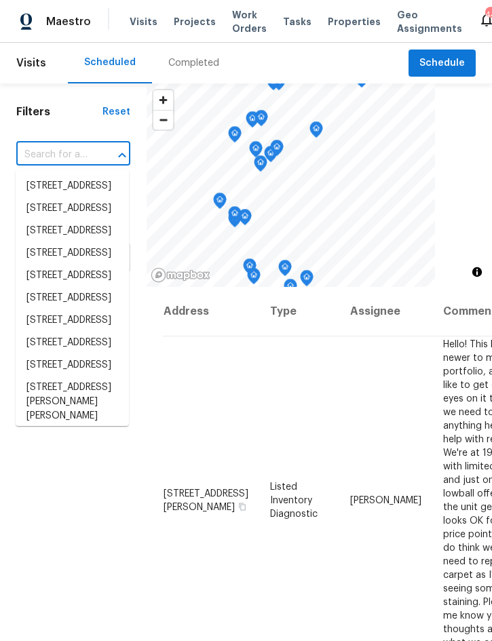
click at [45, 149] on input "text" at bounding box center [54, 155] width 76 height 21
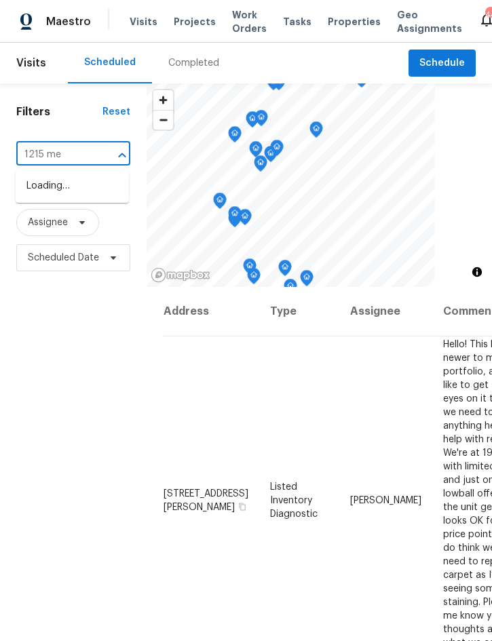
type input "1215 mer"
click at [54, 192] on li "1215 Merlyn St, Lakeland, FL 33813" at bounding box center [72, 193] width 113 height 37
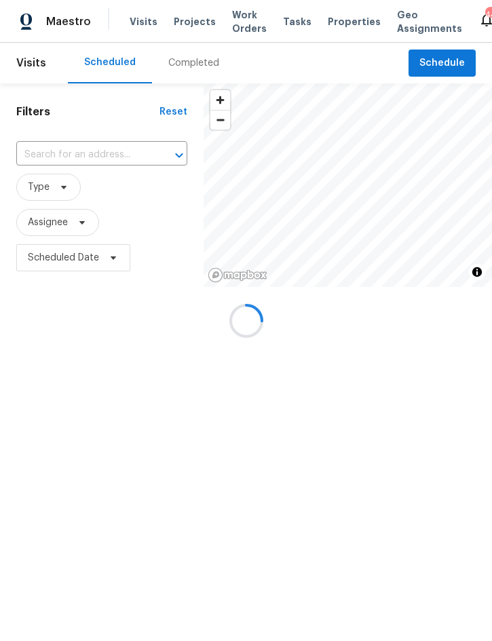
type input "1215 Merlyn St, Lakeland, FL 33813"
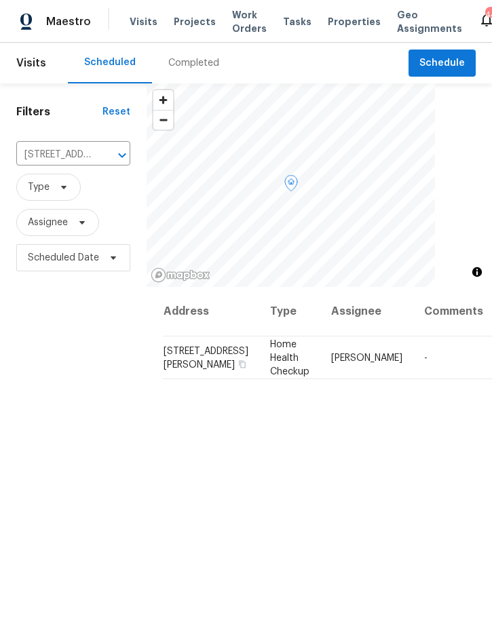
click at [0, 0] on icon at bounding box center [0, 0] width 0 height 0
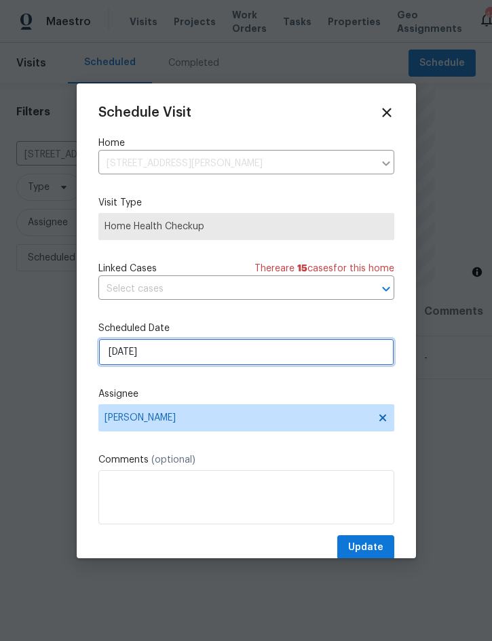
click at [224, 355] on input "8/13/2025" at bounding box center [246, 352] width 296 height 27
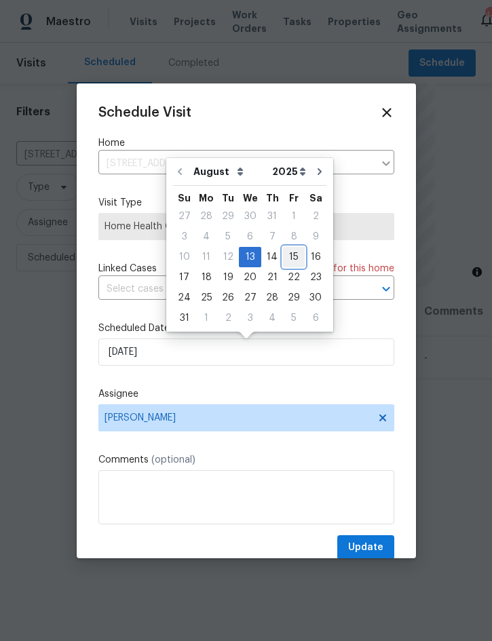
click at [288, 257] on div "15" at bounding box center [294, 257] width 22 height 19
type input "8/15/2025"
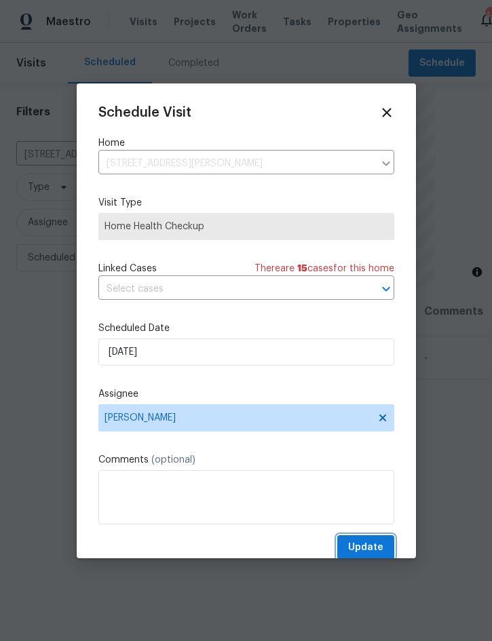
click at [370, 550] on span "Update" at bounding box center [365, 548] width 35 height 17
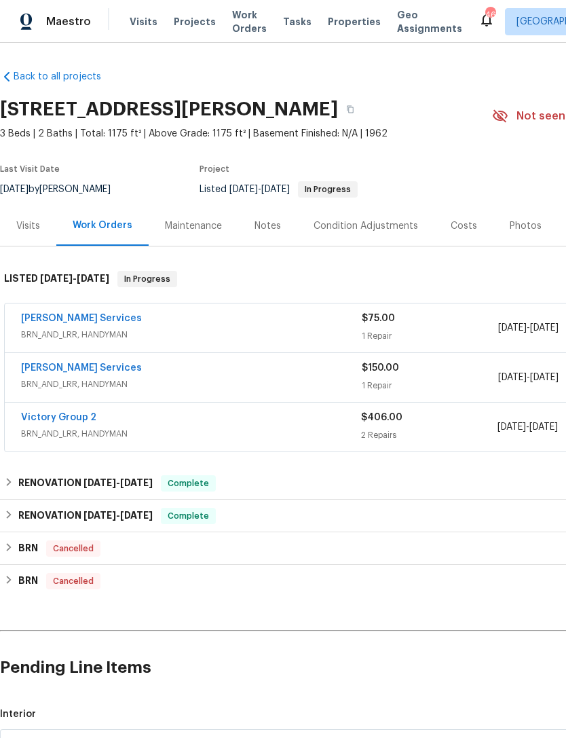
click at [295, 367] on div "Gabler Services" at bounding box center [191, 369] width 341 height 16
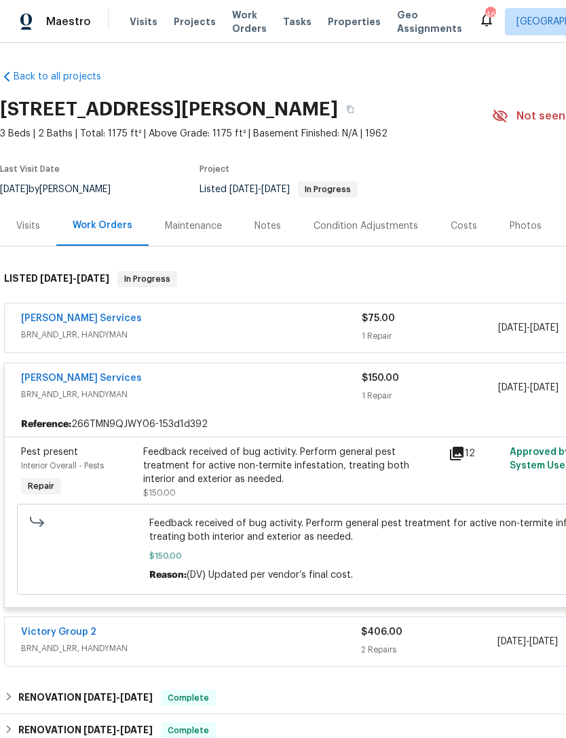
click at [457, 451] on icon at bounding box center [457, 454] width 14 height 14
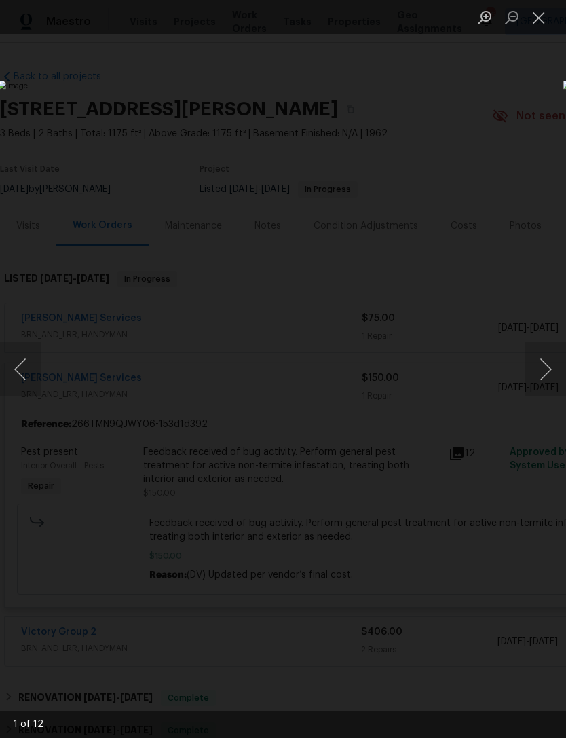
click at [541, 371] on button "Next image" at bounding box center [545, 369] width 41 height 54
click at [548, 378] on button "Next image" at bounding box center [545, 369] width 41 height 54
click at [550, 373] on button "Next image" at bounding box center [545, 369] width 41 height 54
click at [543, 379] on button "Next image" at bounding box center [545, 369] width 41 height 54
click at [547, 370] on button "Next image" at bounding box center [545, 369] width 41 height 54
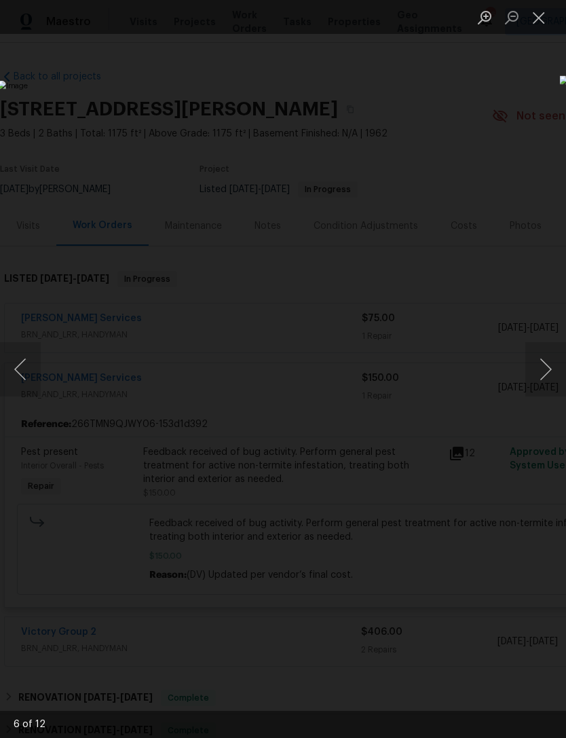
click at [549, 371] on button "Next image" at bounding box center [545, 369] width 41 height 54
click at [548, 372] on button "Next image" at bounding box center [545, 369] width 41 height 54
click at [548, 374] on button "Next image" at bounding box center [545, 369] width 41 height 54
click at [546, 366] on button "Next image" at bounding box center [545, 369] width 41 height 54
click at [551, 367] on button "Next image" at bounding box center [545, 369] width 41 height 54
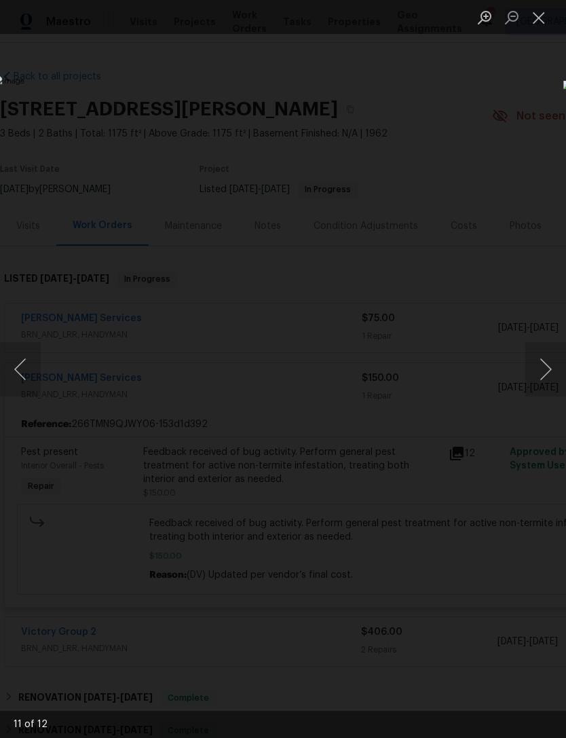
click at [548, 368] on button "Next image" at bounding box center [545, 369] width 41 height 54
click at [548, 364] on button "Next image" at bounding box center [545, 369] width 41 height 54
click at [545, 371] on button "Next image" at bounding box center [545, 369] width 41 height 54
click at [538, 25] on button "Close lightbox" at bounding box center [538, 17] width 27 height 24
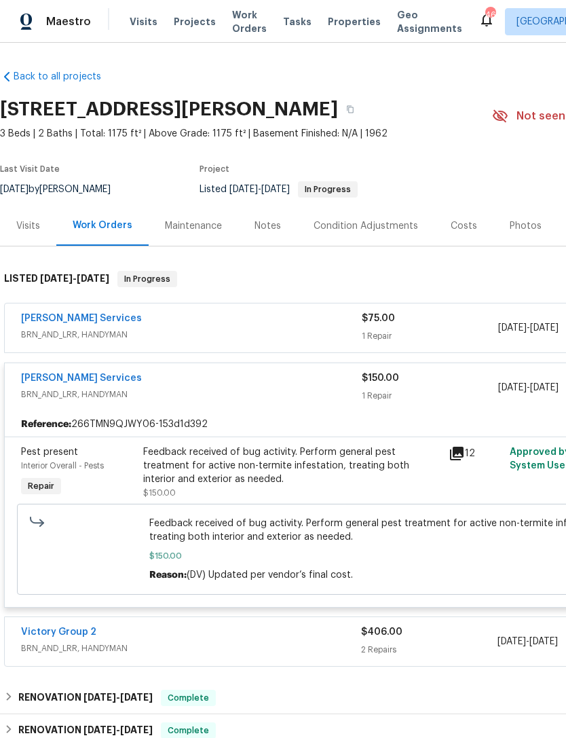
click at [286, 390] on span "BRN_AND_LRR, HANDYMAN" at bounding box center [191, 395] width 341 height 14
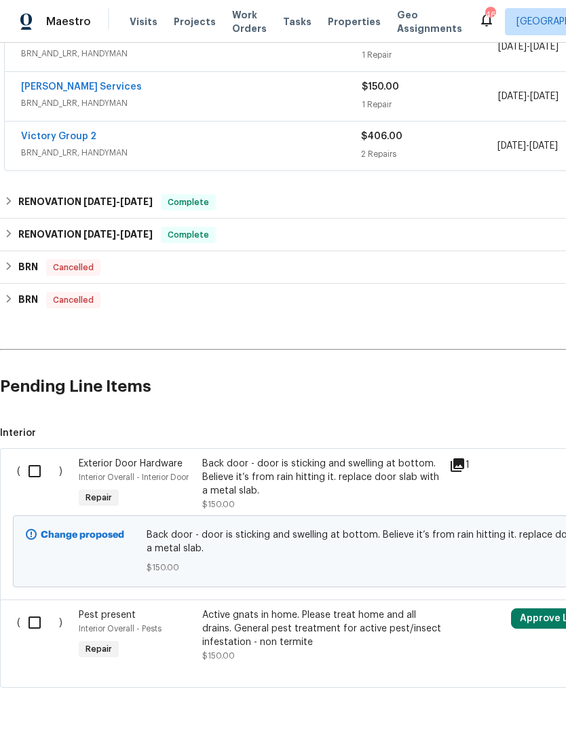
scroll to position [280, 0]
click at [29, 469] on input "checkbox" at bounding box center [39, 471] width 39 height 29
checkbox input "true"
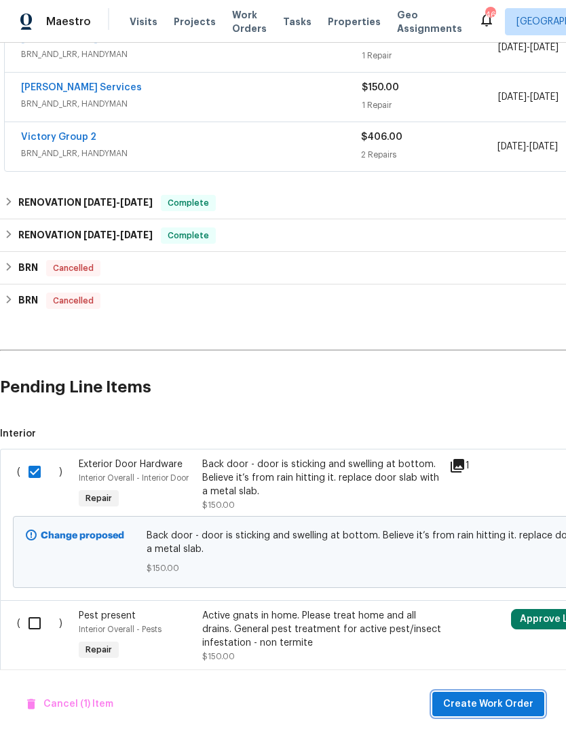
click at [482, 702] on span "Create Work Order" at bounding box center [488, 704] width 90 height 17
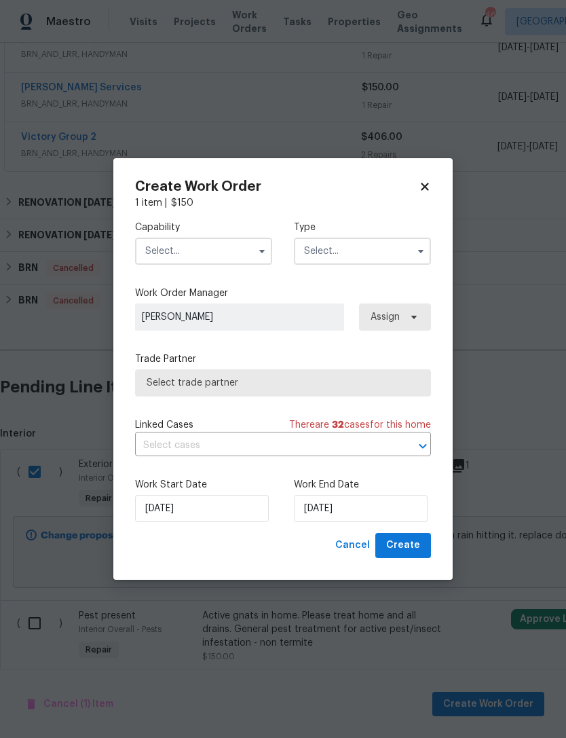
click at [208, 252] on input "text" at bounding box center [203, 251] width 137 height 27
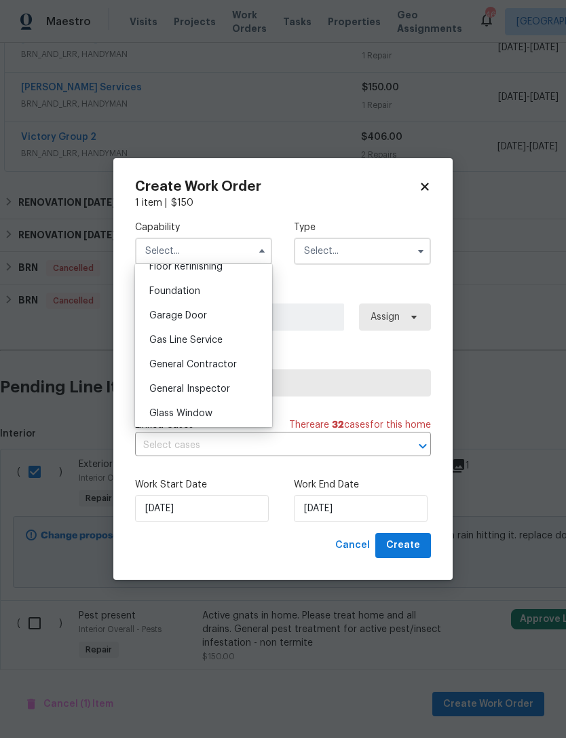
scroll to position [563, 0]
click at [221, 362] on span "General Contractor" at bounding box center [193, 365] width 88 height 10
type input "General Contractor"
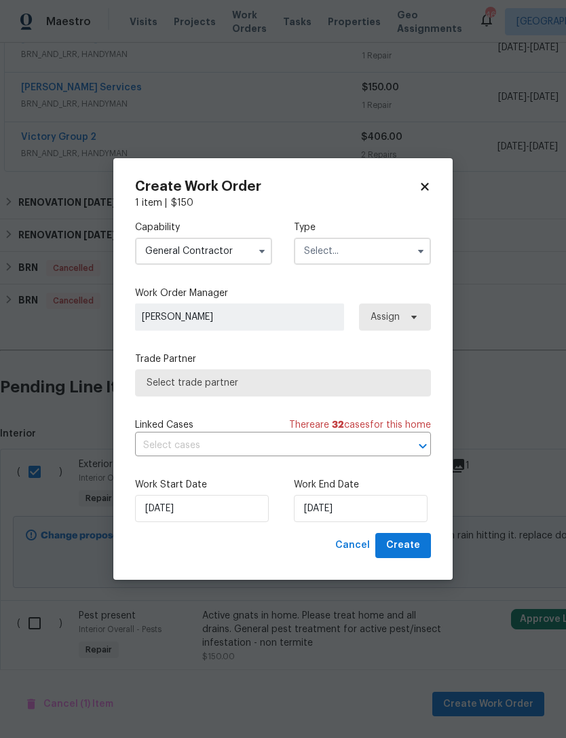
click at [360, 255] on input "text" at bounding box center [362, 251] width 137 height 27
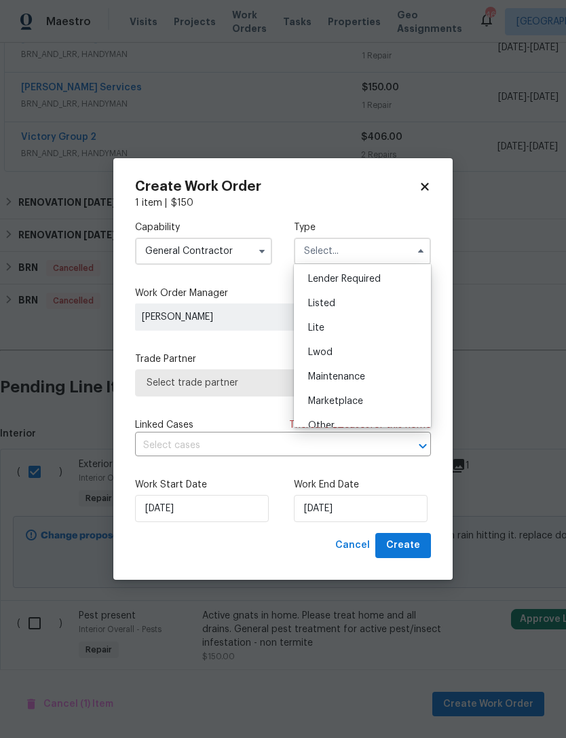
scroll to position [121, 0]
click at [345, 305] on div "Listed" at bounding box center [362, 305] width 130 height 24
type input "Listed"
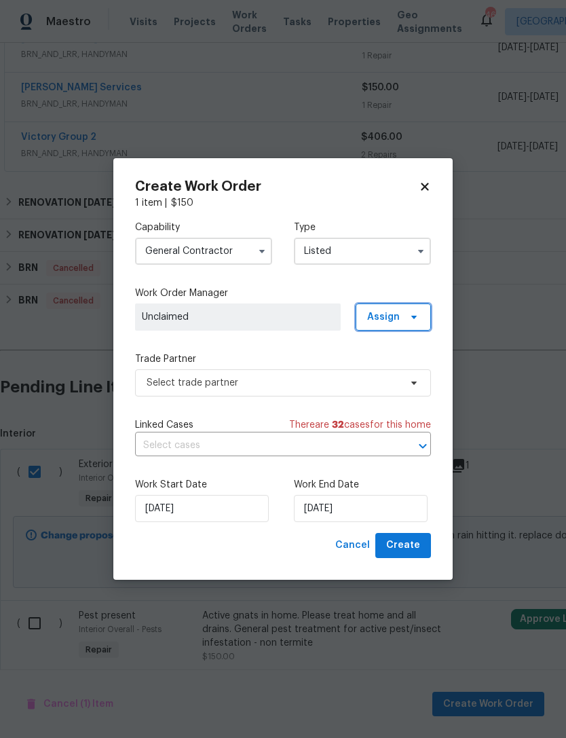
click at [381, 314] on span "Assign" at bounding box center [383, 317] width 33 height 14
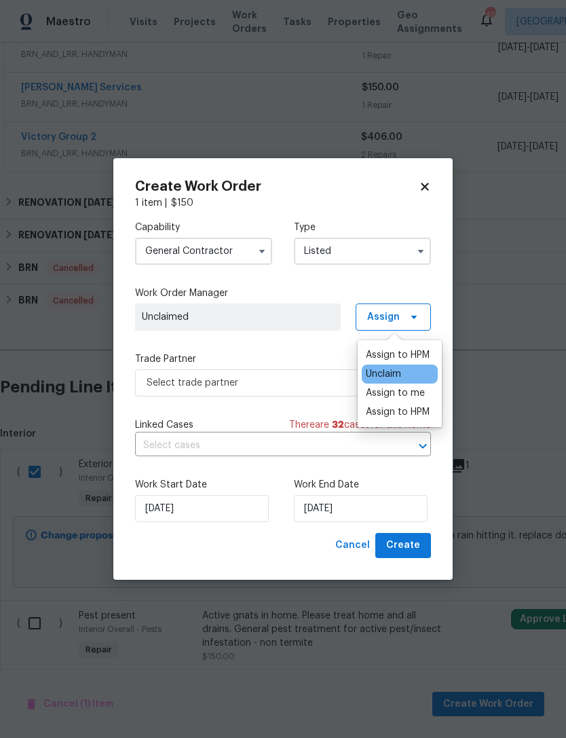
click at [417, 390] on div "Assign to me" at bounding box center [395, 393] width 59 height 14
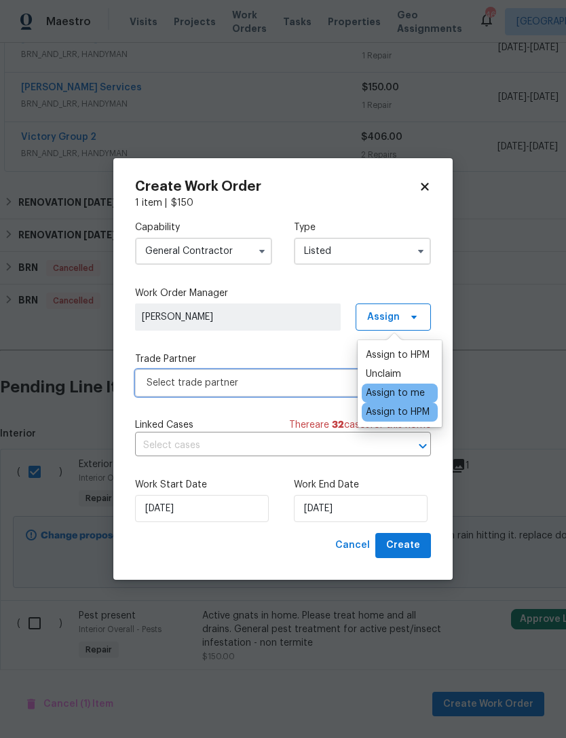
click at [250, 379] on span "Select trade partner" at bounding box center [273, 383] width 253 height 14
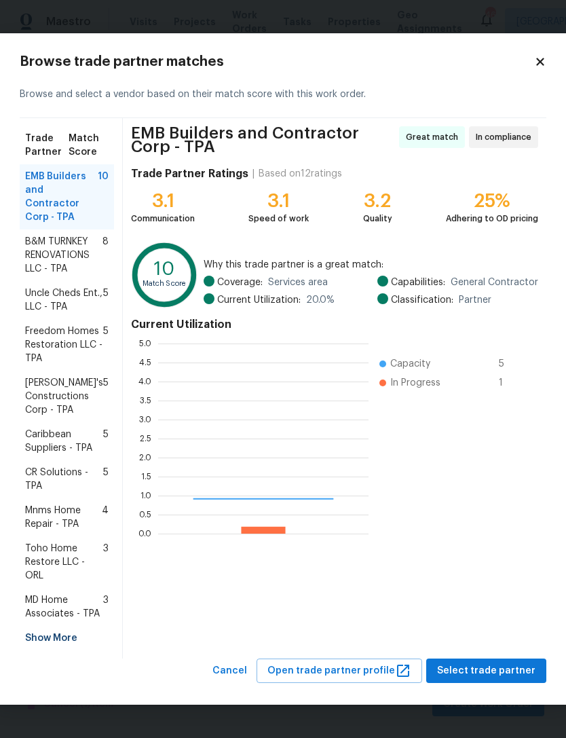
scroll to position [190, 210]
click at [52, 248] on span "B&M TURNKEY RENOVATIONS LLC - TPA" at bounding box center [63, 255] width 77 height 41
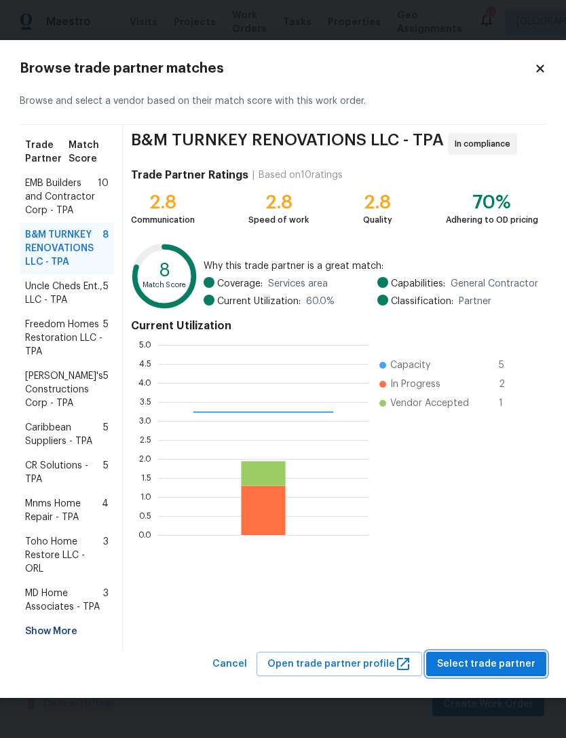
click at [485, 666] on span "Select trade partner" at bounding box center [486, 664] width 98 height 17
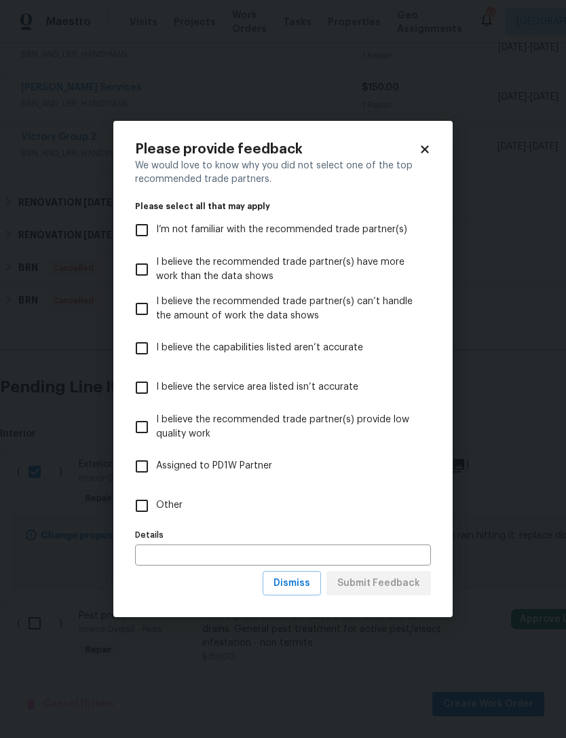
click at [155, 502] on input "Other" at bounding box center [142, 505] width 29 height 29
checkbox input "true"
click at [399, 580] on span "Submit Feedback" at bounding box center [378, 583] width 83 height 17
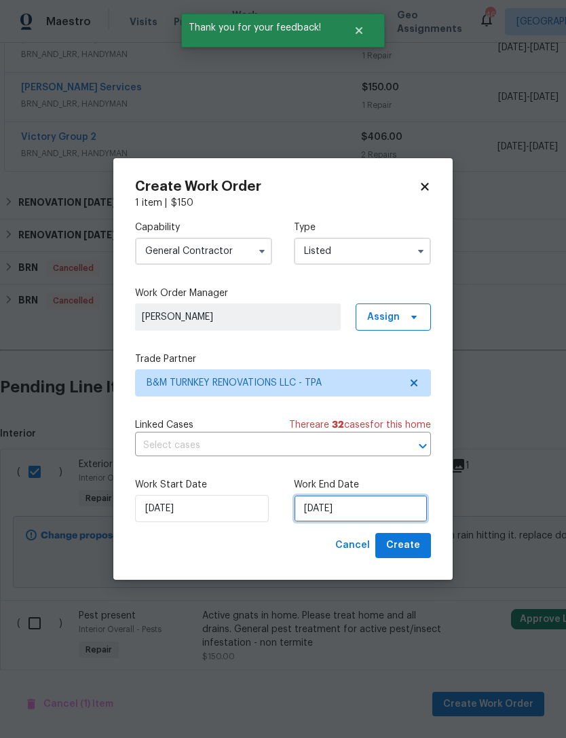
click at [359, 507] on input "8/13/2025" at bounding box center [361, 508] width 134 height 27
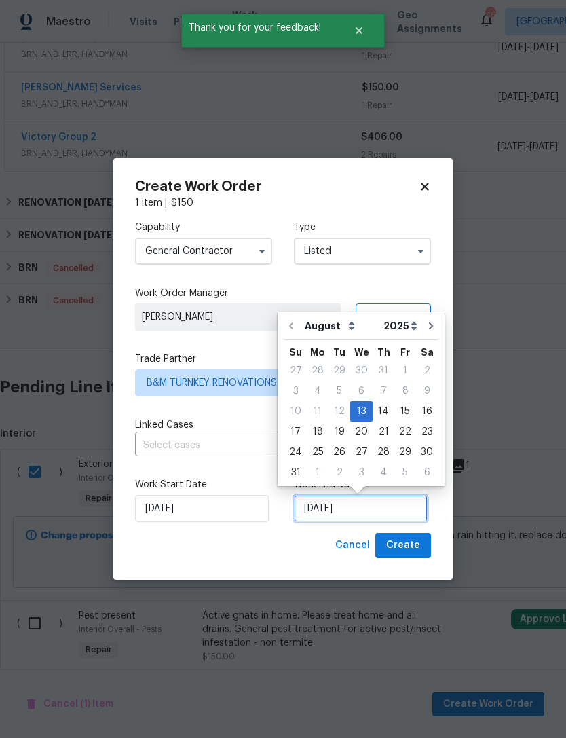
scroll to position [25, 0]
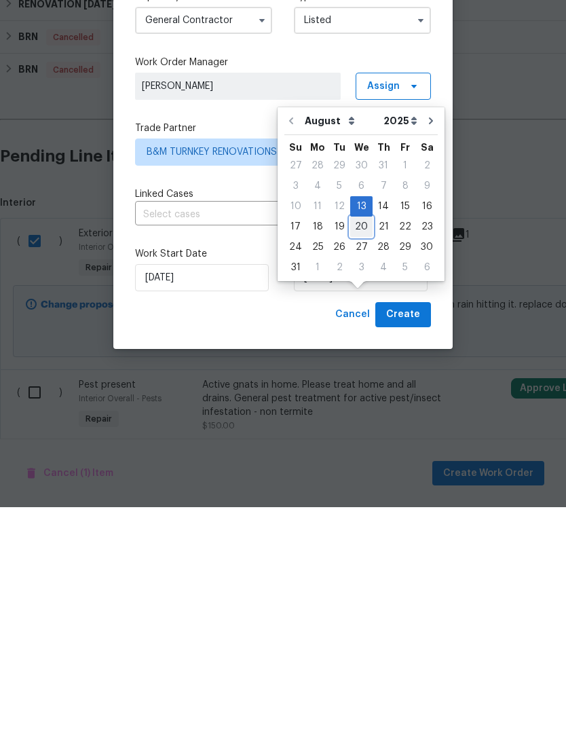
click at [359, 448] on div "20" at bounding box center [361, 457] width 22 height 19
type input "8/20/2025"
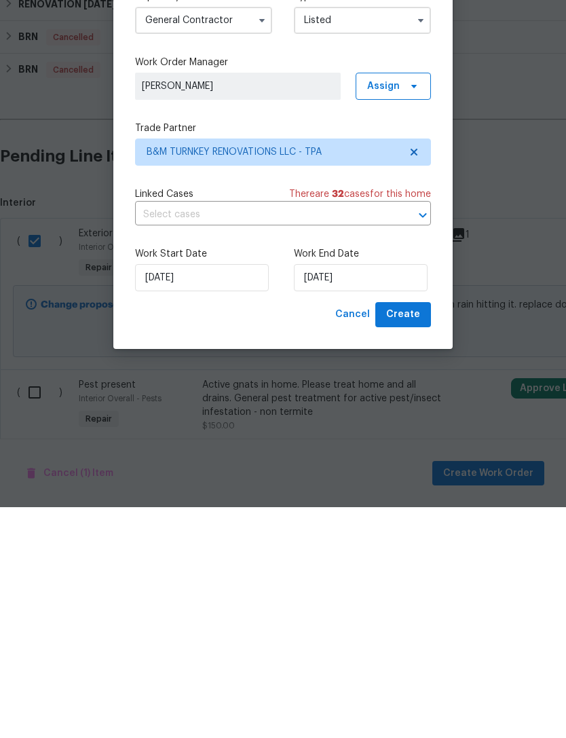
scroll to position [43, 0]
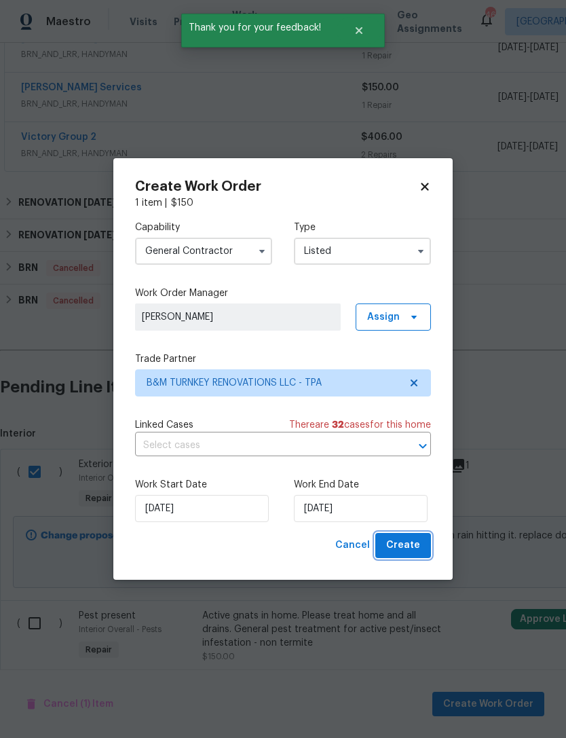
click at [409, 540] on span "Create" at bounding box center [403, 545] width 34 height 17
checkbox input "false"
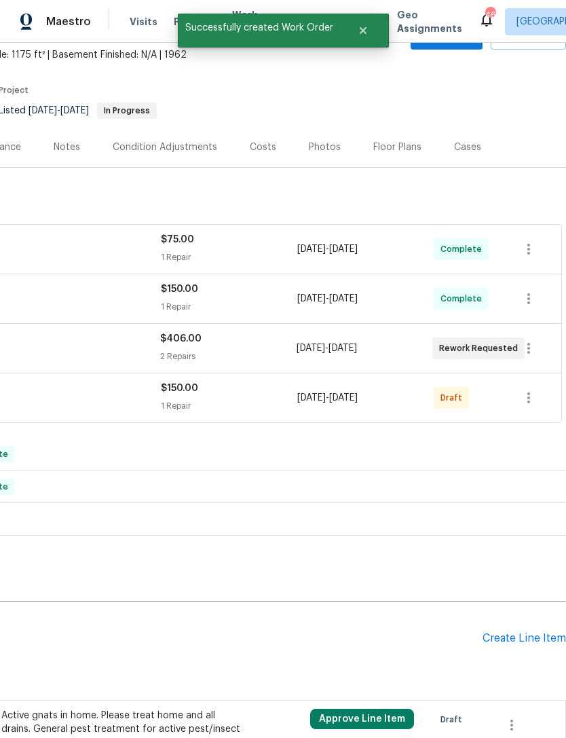
scroll to position [79, 201]
click at [527, 390] on icon "button" at bounding box center [529, 398] width 16 height 16
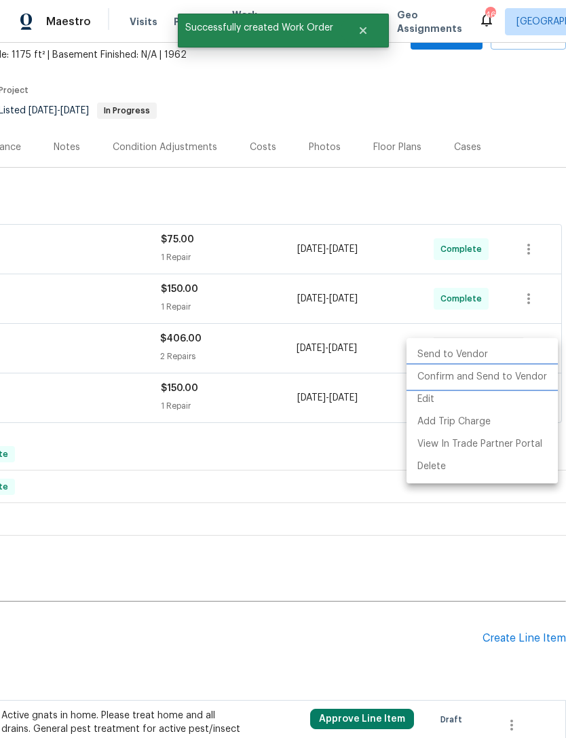
click at [492, 378] on li "Confirm and Send to Vendor" at bounding box center [482, 377] width 151 height 22
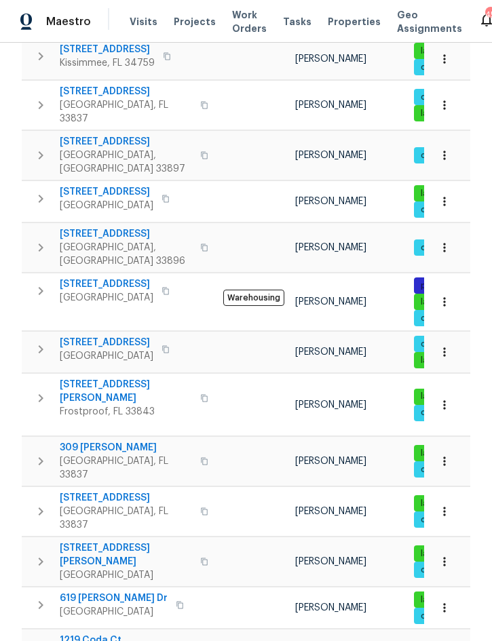
scroll to position [288, 0]
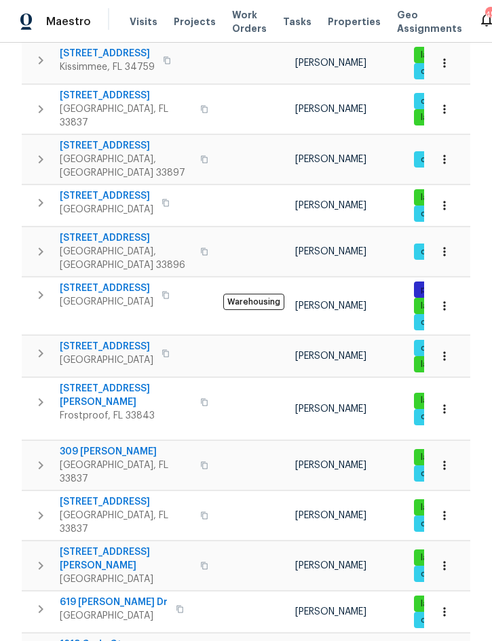
click at [39, 345] on icon "button" at bounding box center [41, 353] width 16 height 16
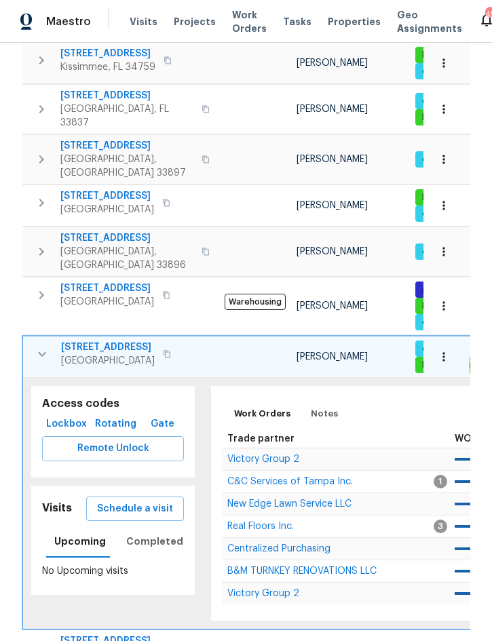
click at [296, 455] on span "Victory Group 2" at bounding box center [263, 460] width 72 height 10
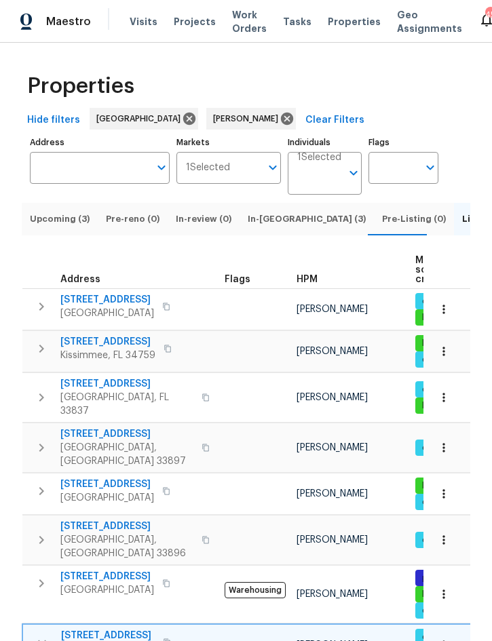
scroll to position [0, 0]
